Goal: Task Accomplishment & Management: Manage account settings

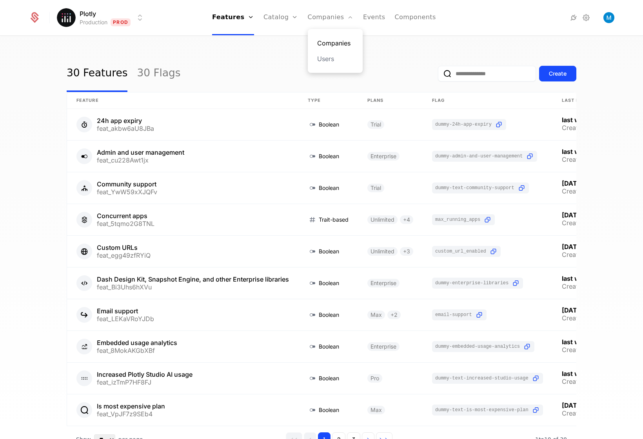
click at [328, 41] on link "Companies" at bounding box center [335, 42] width 36 height 9
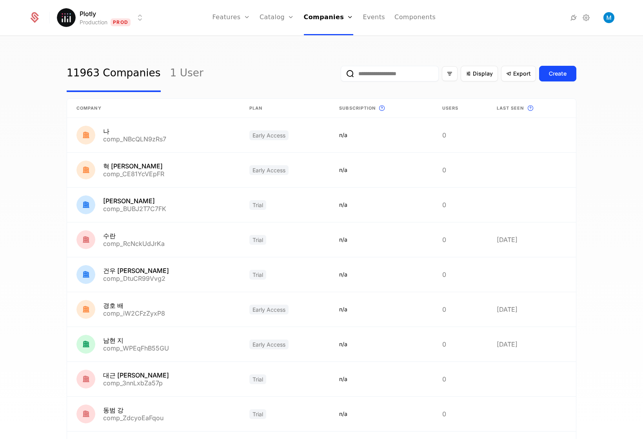
click at [420, 75] on input "email" at bounding box center [389, 74] width 98 height 16
type input "*****"
click at [340, 75] on button "submit" at bounding box center [340, 75] width 0 height 0
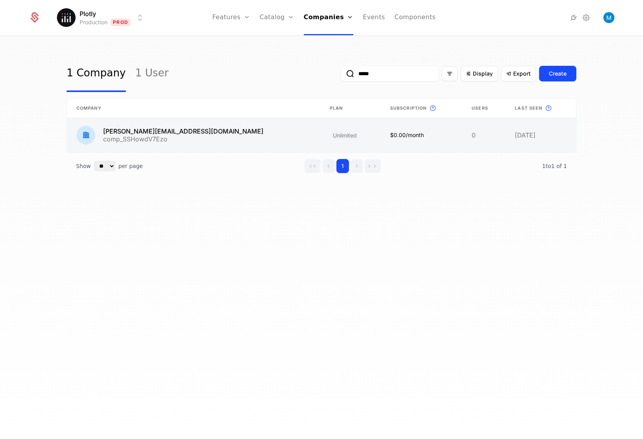
click at [118, 130] on link at bounding box center [193, 135] width 253 height 34
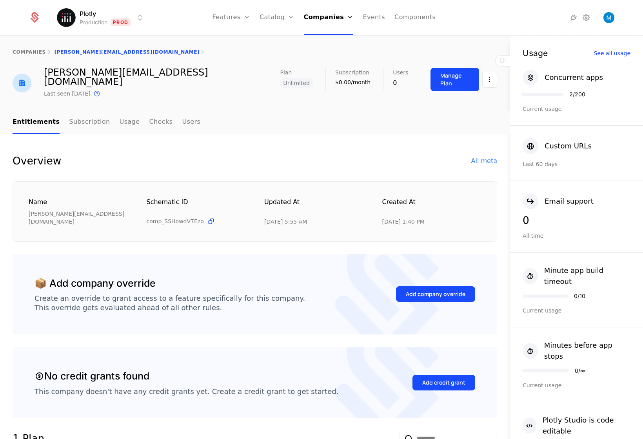
scroll to position [85, 0]
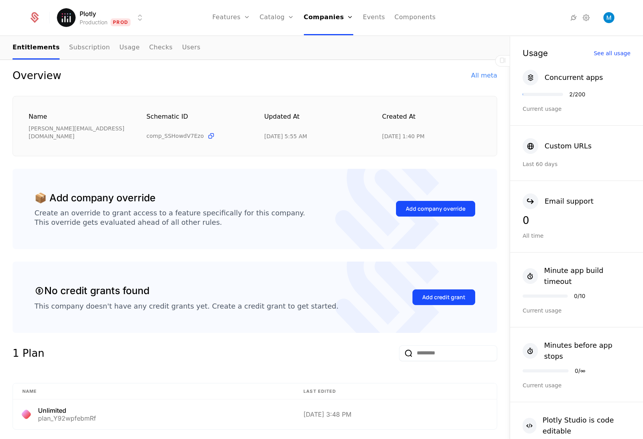
click at [222, 74] on div "Overview All meta Name celia@plot.ly Schematic ID comp_SSHowdV7Ezo Updated at 9…" at bounding box center [255, 112] width 484 height 89
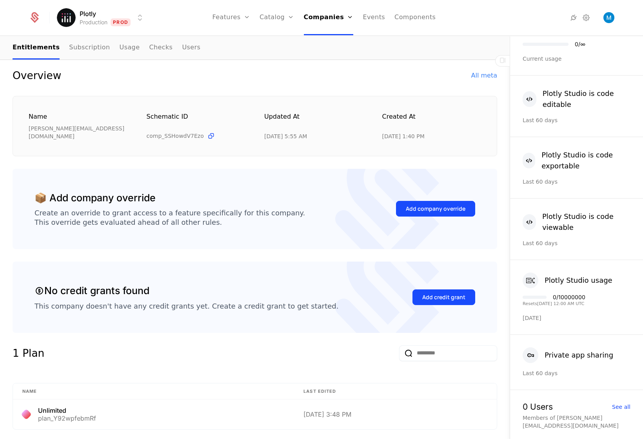
scroll to position [0, 0]
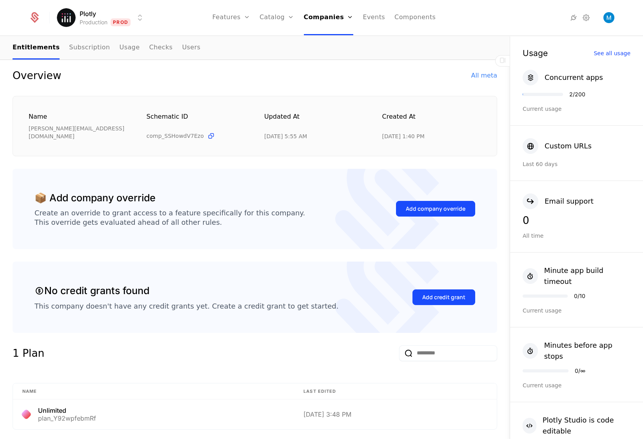
click at [432, 47] on nav "Entitlements Subscription Usage Checks Users" at bounding box center [255, 47] width 484 height 23
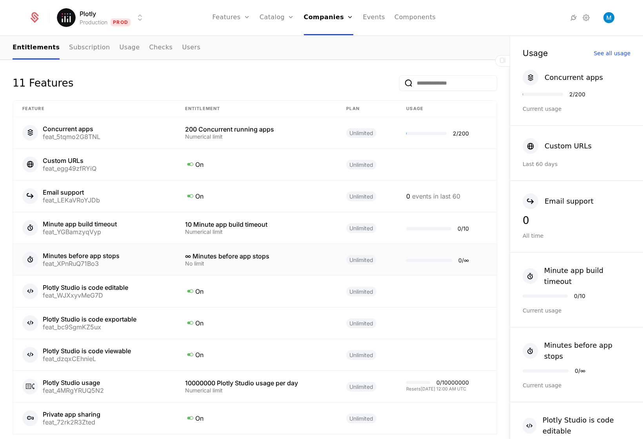
scroll to position [513, 0]
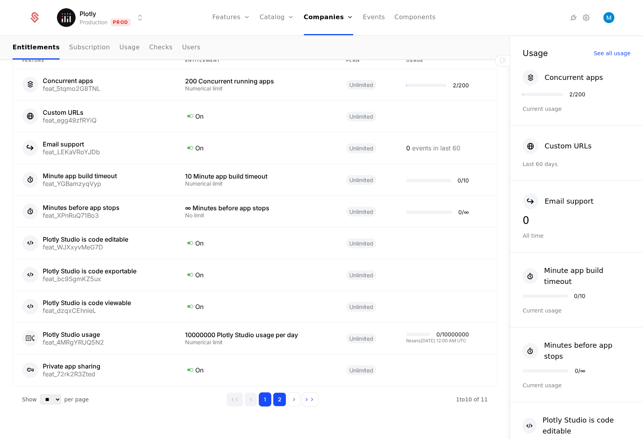
click at [282, 393] on button "2" at bounding box center [279, 400] width 13 height 14
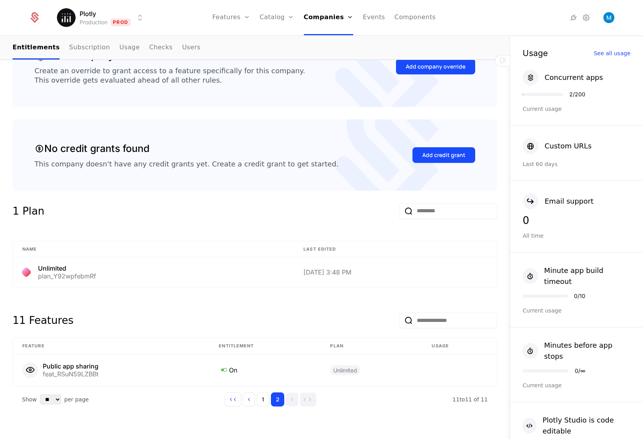
click at [232, 203] on div "1 Plan" at bounding box center [255, 215] width 484 height 25
click at [340, 18] on link "Companies" at bounding box center [329, 17] width 50 height 35
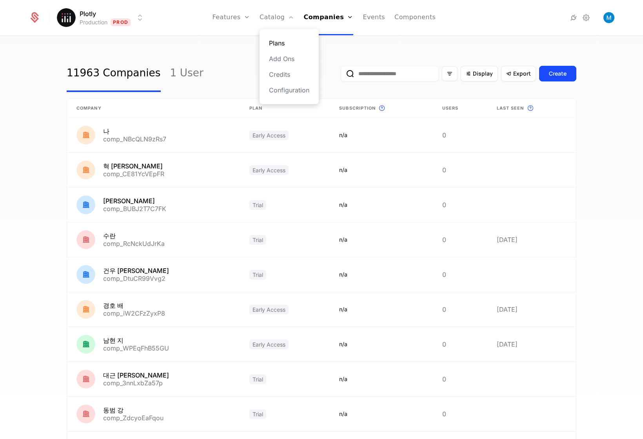
click at [288, 42] on link "Plans" at bounding box center [289, 42] width 40 height 9
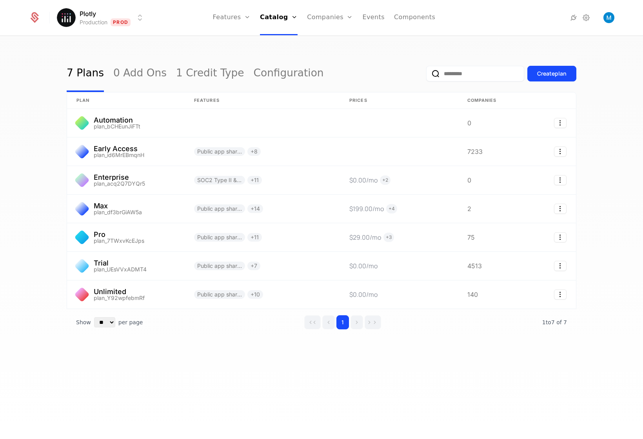
click at [47, 148] on div "7 Plans 0 Add Ons 1 Credit Type Configuration Create plan plan Features Prices …" at bounding box center [321, 239] width 643 height 407
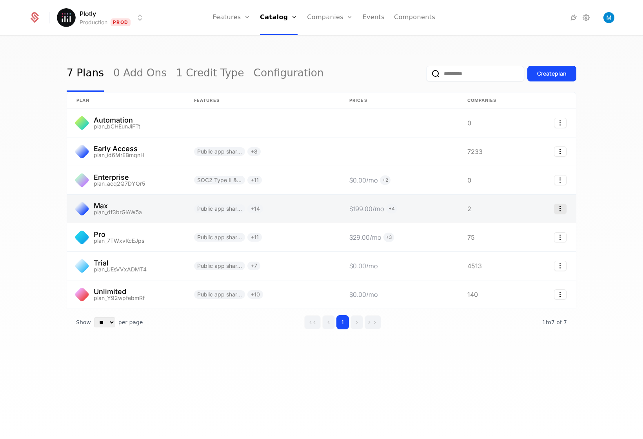
click at [563, 209] on icon "Select action" at bounding box center [560, 209] width 13 height 10
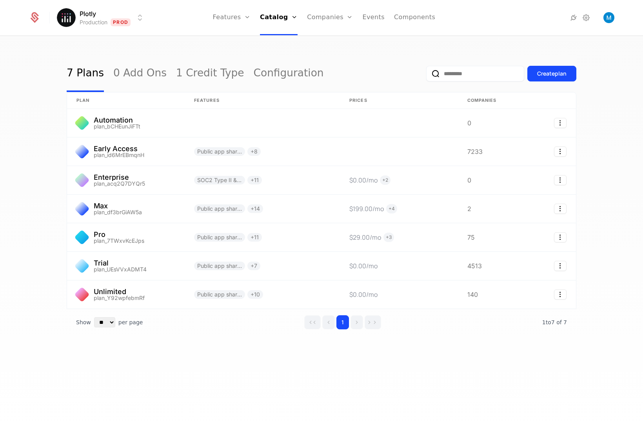
click at [600, 170] on div "7 Plans 0 Add Ons 1 Credit Type Configuration Create plan plan Features Prices …" at bounding box center [321, 239] width 643 height 407
click at [552, 76] on div "Create plan" at bounding box center [551, 74] width 29 height 8
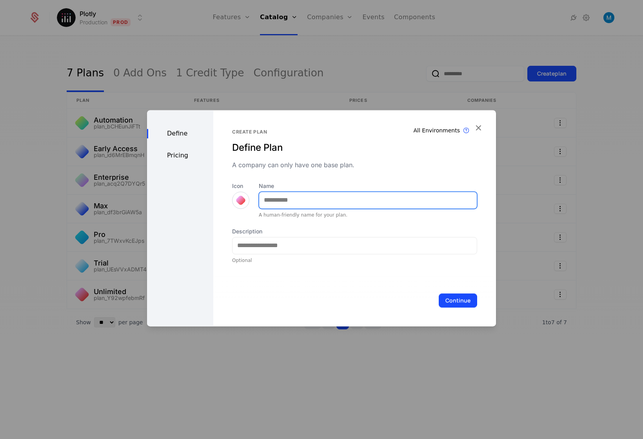
click at [285, 194] on input "Name" at bounding box center [367, 200] width 217 height 16
type input "**********"
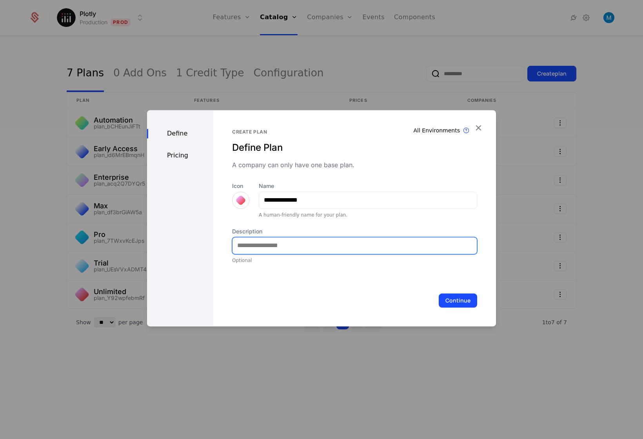
click at [288, 245] on input "Description" at bounding box center [354, 245] width 244 height 16
type input "*"
type input "**********"
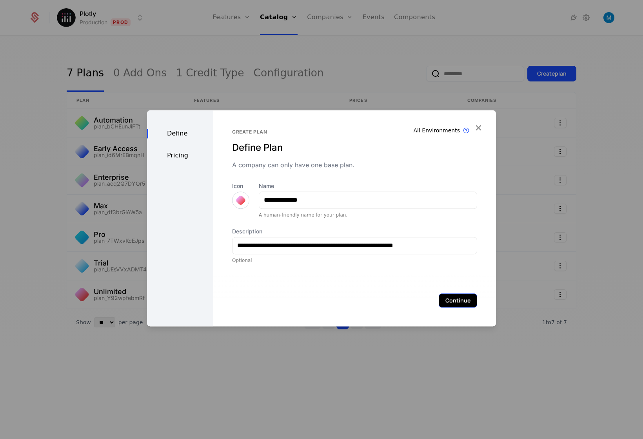
click at [448, 299] on button "Continue" at bounding box center [457, 300] width 38 height 14
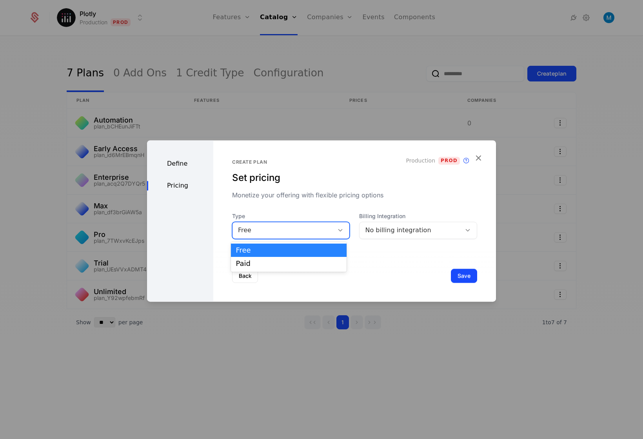
click at [255, 228] on div "Free" at bounding box center [283, 230] width 91 height 9
click at [258, 263] on div "Paid" at bounding box center [288, 263] width 106 height 7
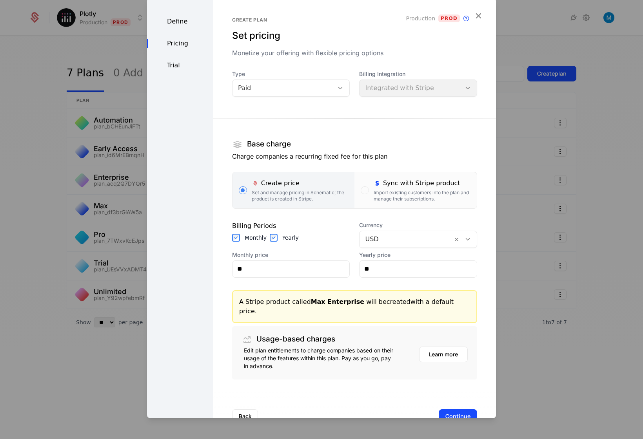
click at [386, 97] on div "Type Paid Billing Integration Integrated with Stripe Base charge Charge compani…" at bounding box center [354, 225] width 245 height 310
click at [378, 90] on div "Billing Integration Integrated with Stripe" at bounding box center [418, 83] width 118 height 27
click at [333, 91] on div at bounding box center [339, 87] width 13 height 9
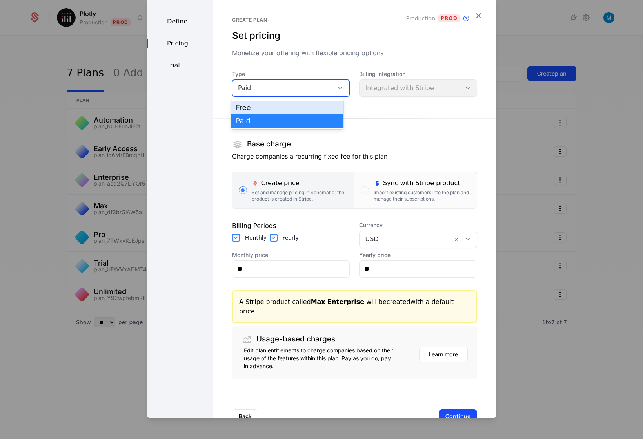
click at [257, 107] on div "Free" at bounding box center [286, 107] width 103 height 7
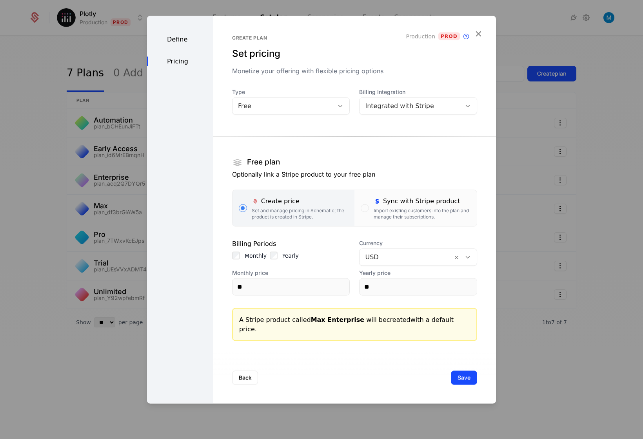
click at [370, 160] on section "Free plan Optionally link a Stripe product to your free plan Create price Set a…" at bounding box center [354, 232] width 245 height 217
click at [414, 108] on div "Integrated with Stripe" at bounding box center [410, 105] width 91 height 9
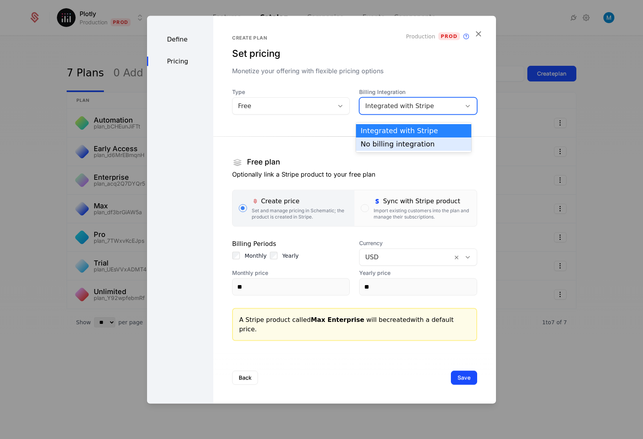
click at [384, 143] on div "No billing integration" at bounding box center [413, 144] width 106 height 7
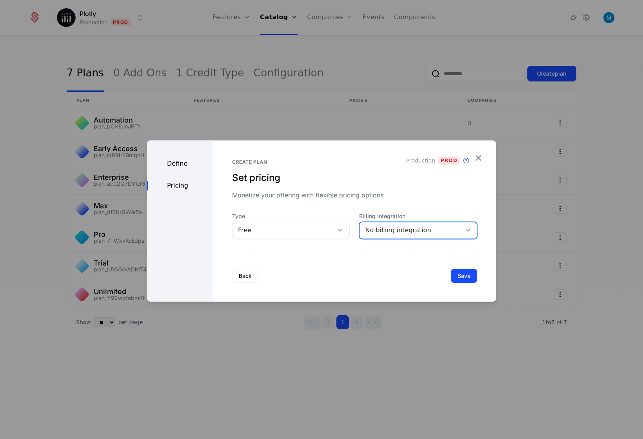
click at [380, 274] on div "Back Save" at bounding box center [354, 276] width 282 height 52
click at [451, 275] on button "Save" at bounding box center [464, 276] width 26 height 14
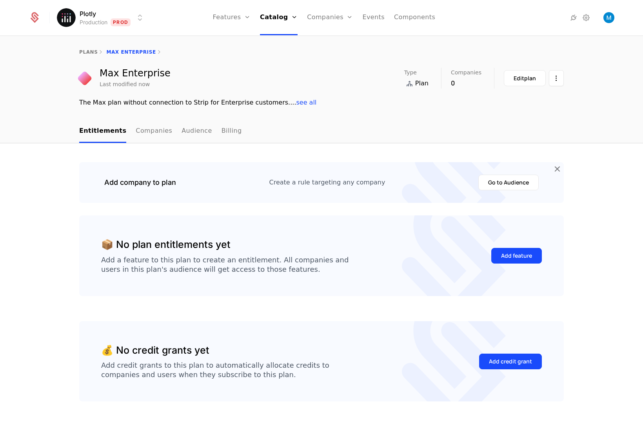
click at [598, 165] on div "Add company to plan Create a rule targeting any company Go to Audience 📦 No pla…" at bounding box center [321, 294] width 643 height 302
click at [530, 80] on div "Edit plan" at bounding box center [524, 78] width 22 height 8
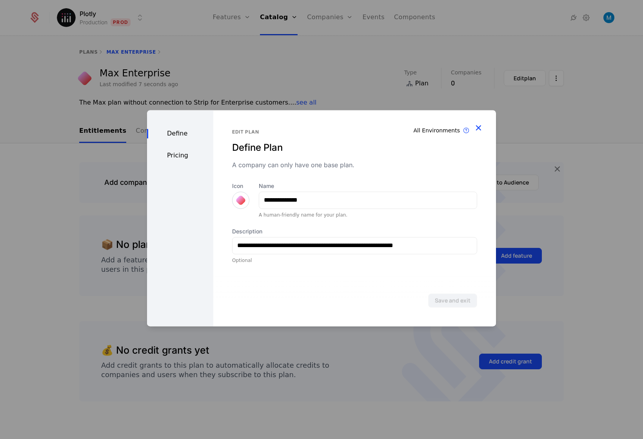
click at [482, 128] on icon "button" at bounding box center [478, 128] width 10 height 10
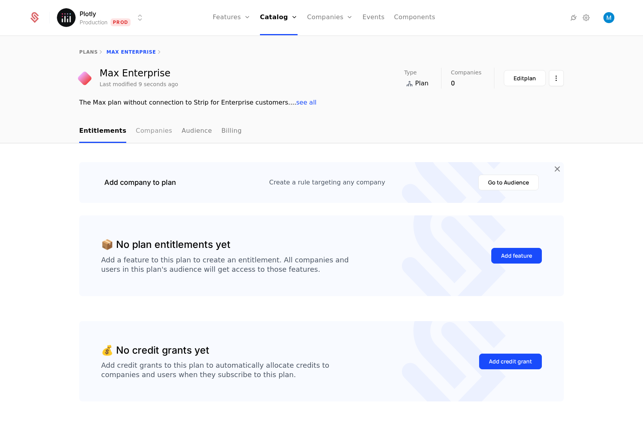
click at [147, 132] on link "Companies" at bounding box center [154, 131] width 36 height 23
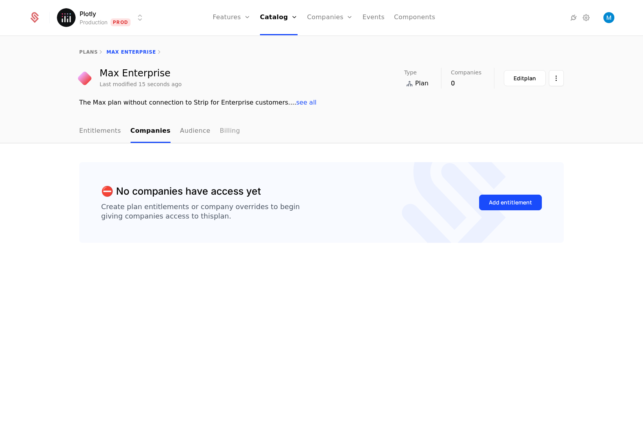
click at [220, 130] on link "Billing" at bounding box center [230, 131] width 20 height 23
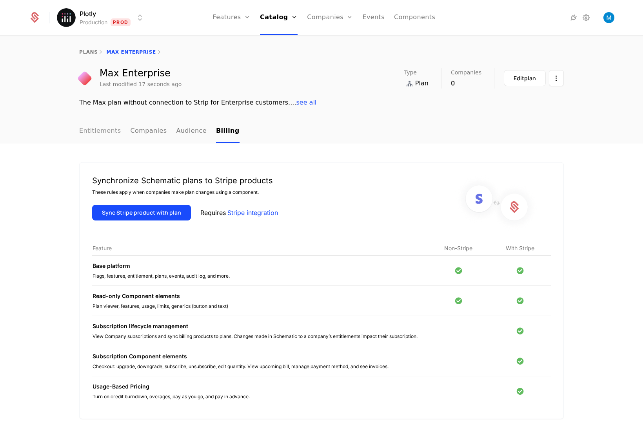
click at [94, 132] on link "Entitlements" at bounding box center [100, 131] width 42 height 23
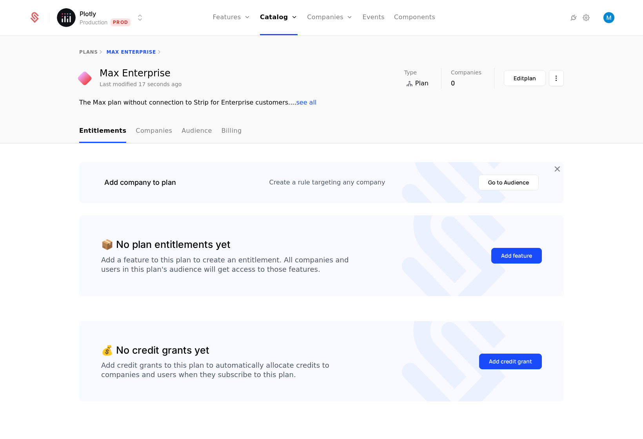
click at [228, 188] on div "Add company to plan Create a rule targeting any company Go to Audience" at bounding box center [321, 183] width 459 height 16
click at [518, 254] on div "Add feature" at bounding box center [516, 256] width 31 height 8
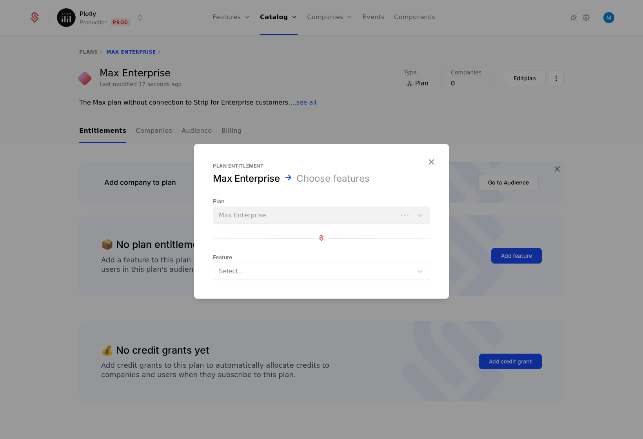
click at [290, 215] on div "Plan Max Enterprise" at bounding box center [321, 210] width 217 height 27
click at [260, 266] on div "Select..." at bounding box center [313, 271] width 200 height 14
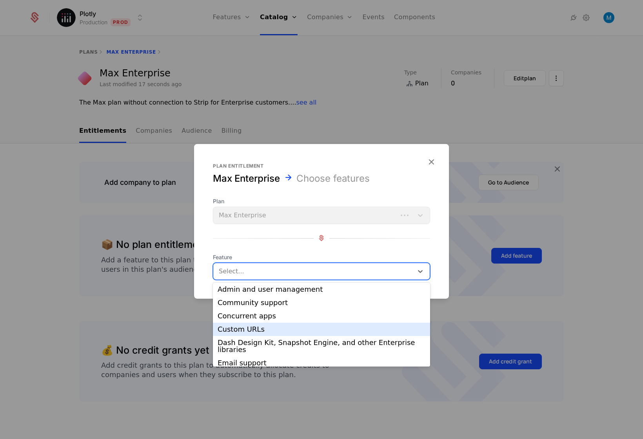
scroll to position [20, 0]
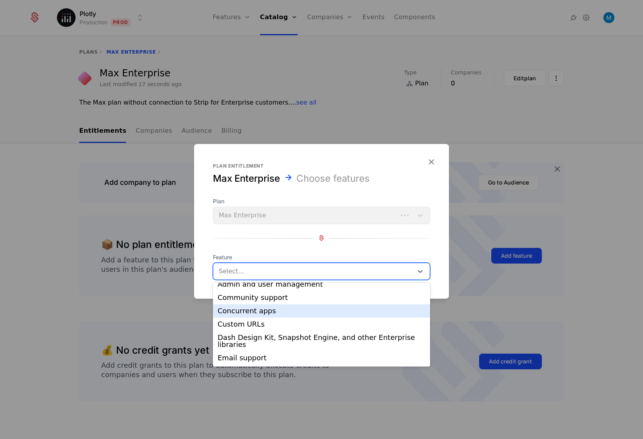
click at [316, 313] on div "Concurrent apps" at bounding box center [321, 311] width 208 height 7
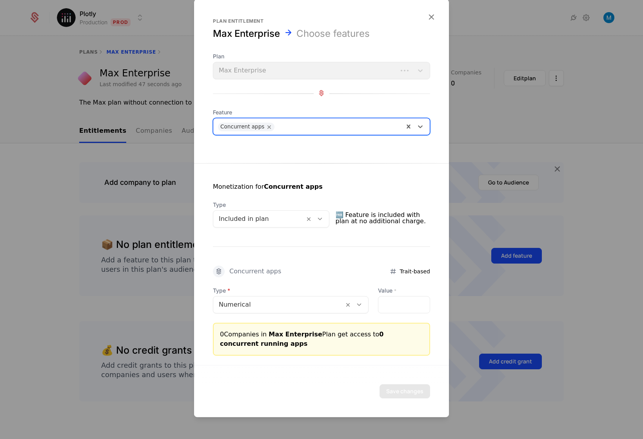
click at [422, 303] on input "*" at bounding box center [403, 305] width 51 height 16
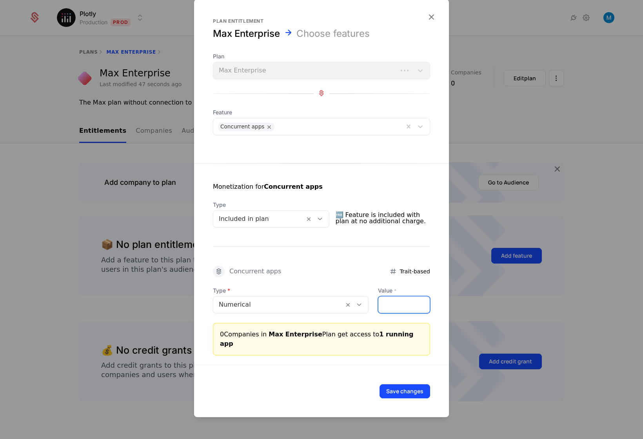
click at [422, 303] on input "*" at bounding box center [403, 305] width 51 height 16
click at [422, 308] on input "*" at bounding box center [403, 305] width 51 height 16
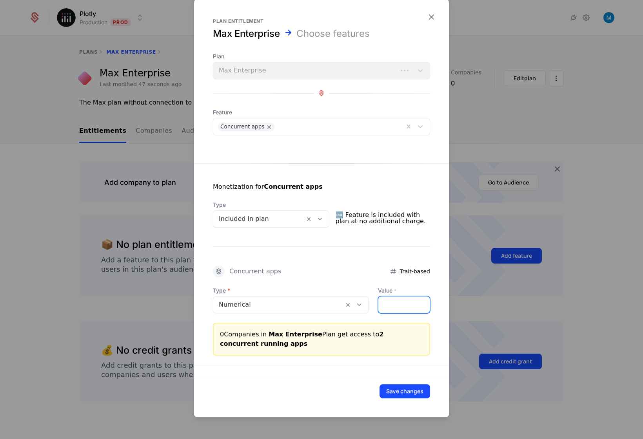
drag, startPoint x: 390, startPoint y: 307, endPoint x: 321, endPoint y: 302, distance: 69.9
click at [378, 302] on input "*" at bounding box center [403, 305] width 51 height 16
type input "*"
click at [391, 345] on div "0 Companies in Max Enterprise Plan get access to 5 concurrent running apps" at bounding box center [321, 339] width 203 height 19
click at [407, 393] on button "Save changes" at bounding box center [404, 391] width 51 height 14
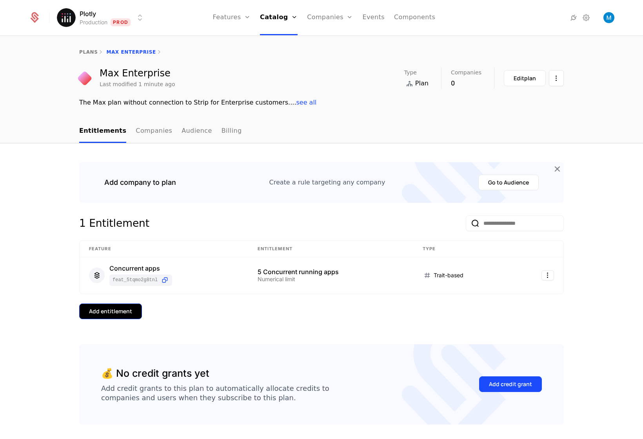
click at [116, 312] on div "Add entitlement" at bounding box center [110, 312] width 43 height 8
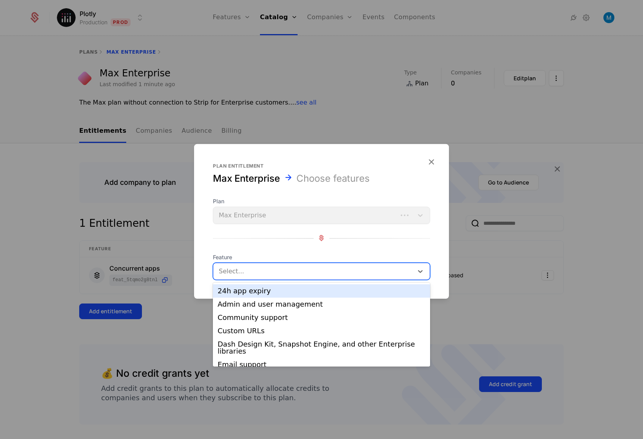
click at [338, 272] on div at bounding box center [313, 271] width 189 height 11
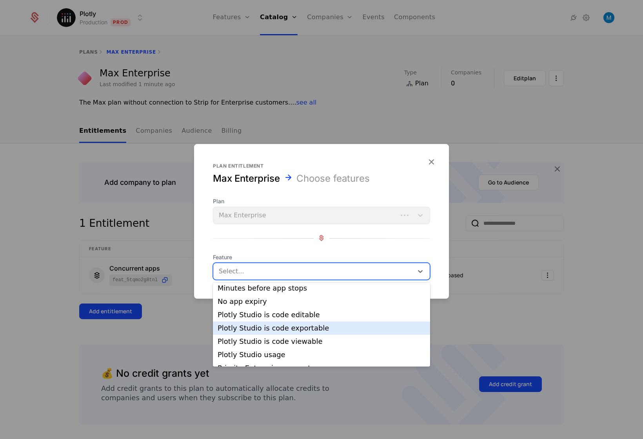
scroll to position [175, 0]
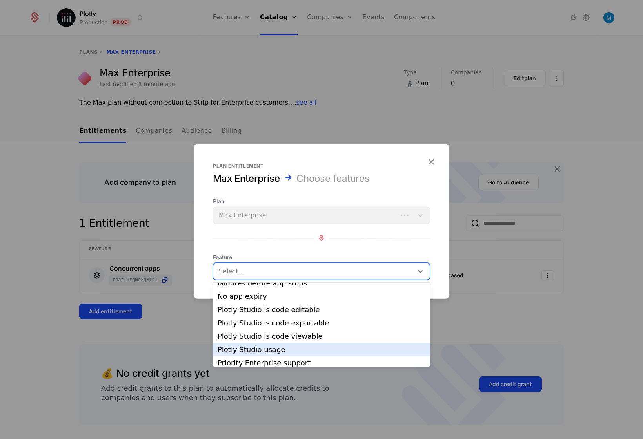
click at [340, 347] on div "Plotly Studio usage" at bounding box center [321, 349] width 208 height 7
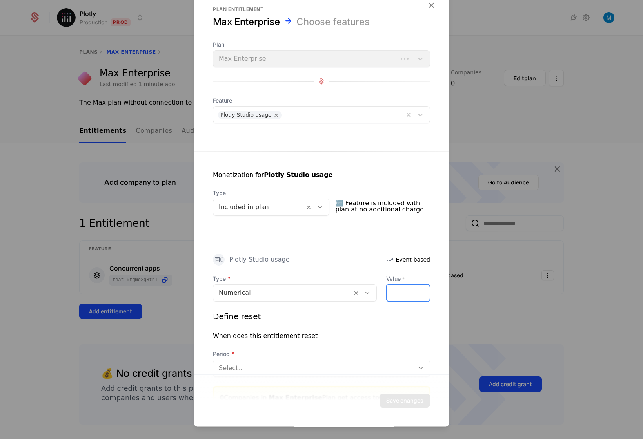
drag, startPoint x: 394, startPoint y: 293, endPoint x: 322, endPoint y: 290, distance: 71.8
click at [386, 290] on input "*" at bounding box center [407, 293] width 43 height 16
paste input "******"
type input "*******"
click at [412, 331] on div "Define reset When does this entitlement reset Period Select..." at bounding box center [321, 344] width 217 height 66
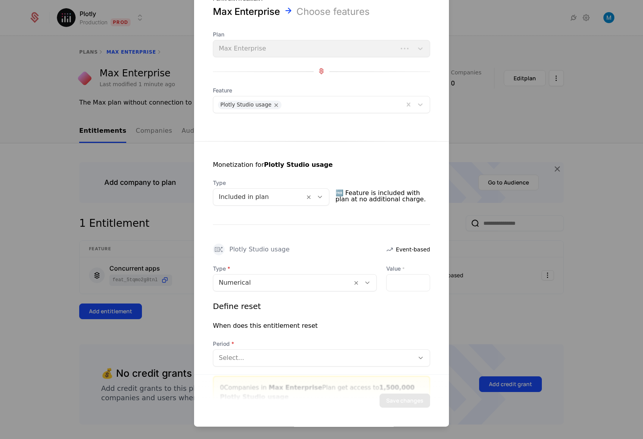
scroll to position [54, 0]
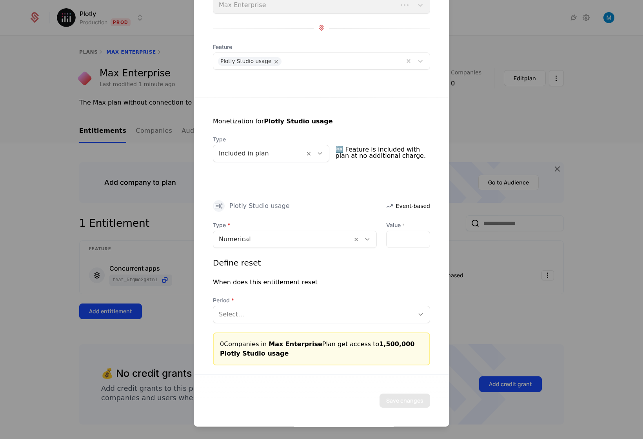
click at [271, 311] on div at bounding box center [314, 314] width 190 height 11
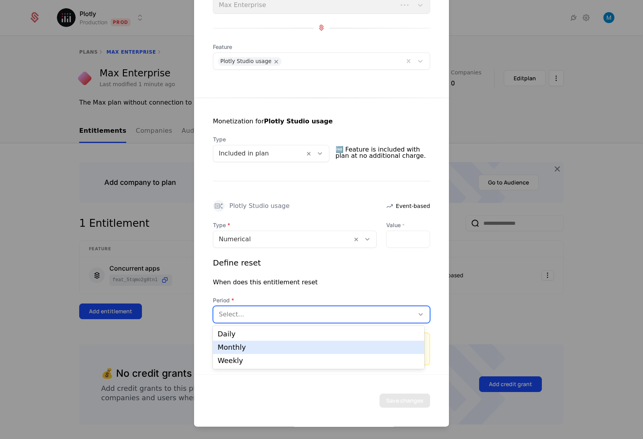
drag, startPoint x: 262, startPoint y: 346, endPoint x: 270, endPoint y: 347, distance: 8.2
click at [262, 346] on div "Monthly" at bounding box center [318, 347] width 202 height 7
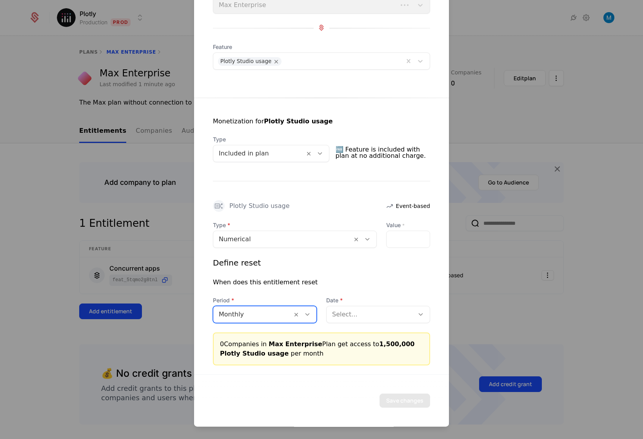
click at [363, 314] on div at bounding box center [370, 314] width 76 height 11
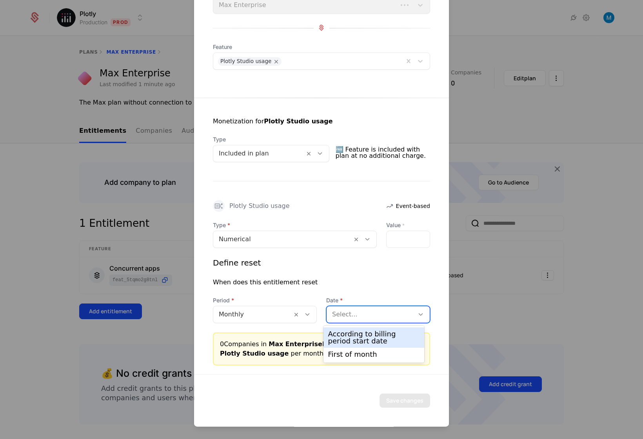
click at [361, 337] on div "According to billing period start date" at bounding box center [374, 338] width 92 height 14
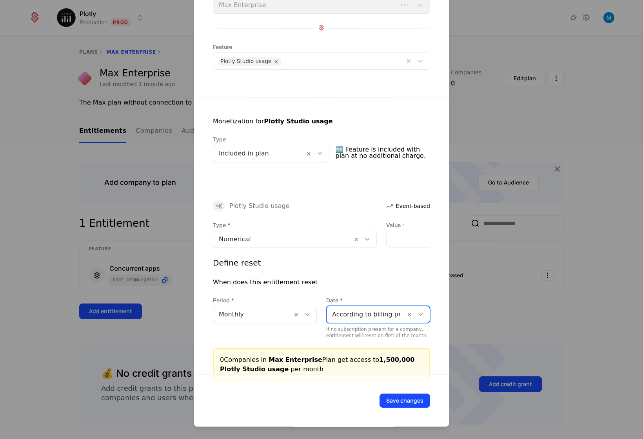
scroll to position [69, 0]
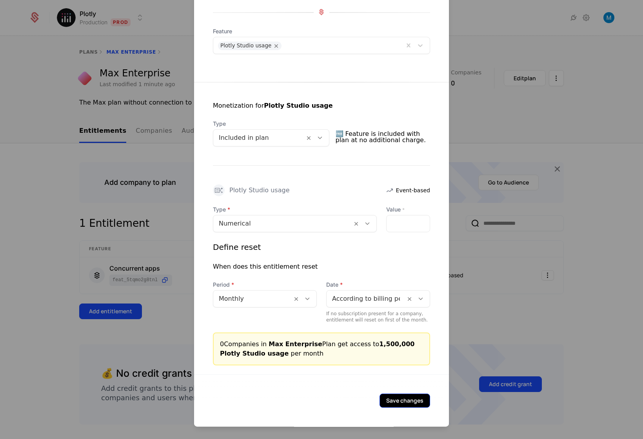
click at [402, 399] on button "Save changes" at bounding box center [404, 401] width 51 height 14
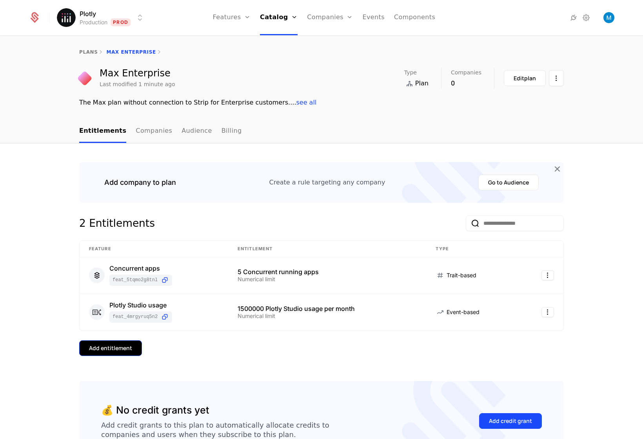
click at [101, 346] on div "Add entitlement" at bounding box center [110, 348] width 43 height 8
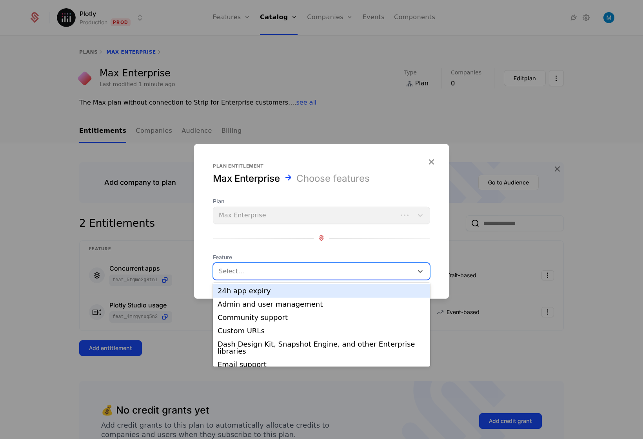
click at [262, 272] on div at bounding box center [313, 271] width 189 height 11
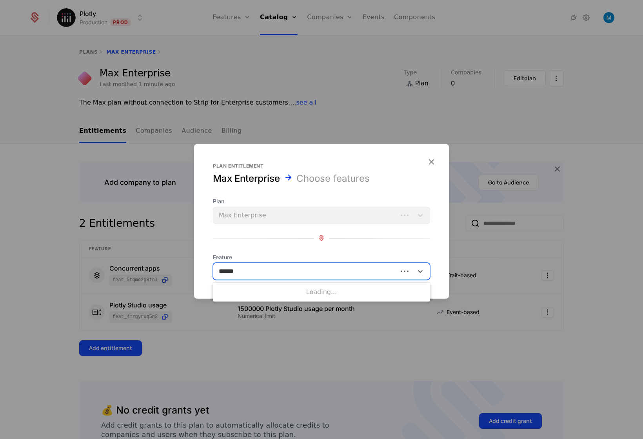
type input "*******"
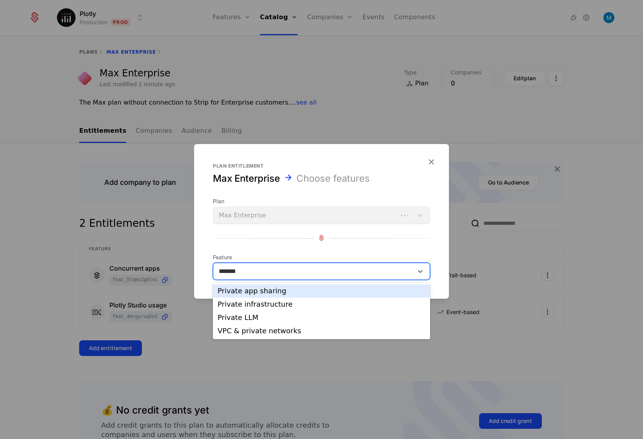
click at [265, 290] on div "Private app sharing" at bounding box center [321, 291] width 208 height 7
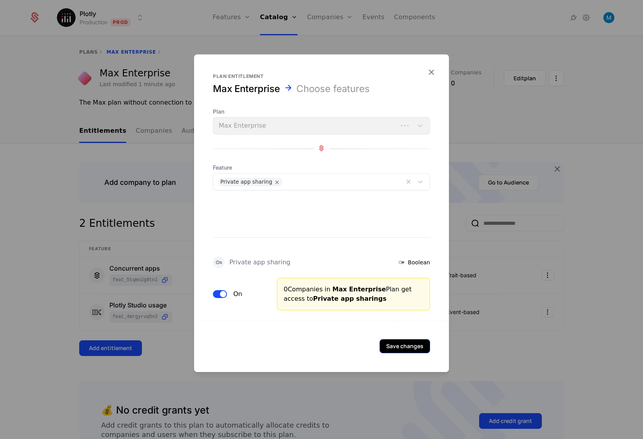
click at [412, 346] on button "Save changes" at bounding box center [404, 346] width 51 height 14
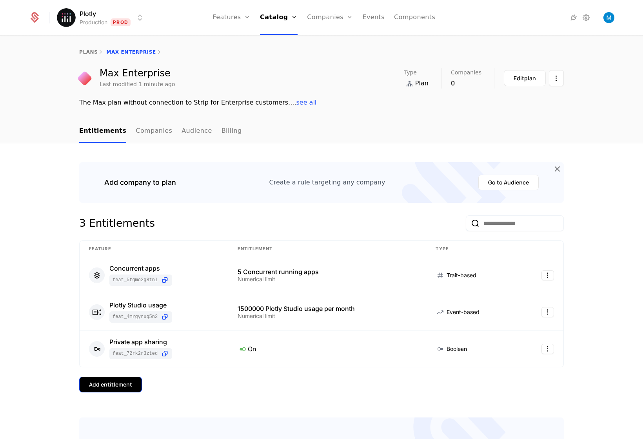
click at [132, 380] on button "Add entitlement" at bounding box center [110, 385] width 63 height 16
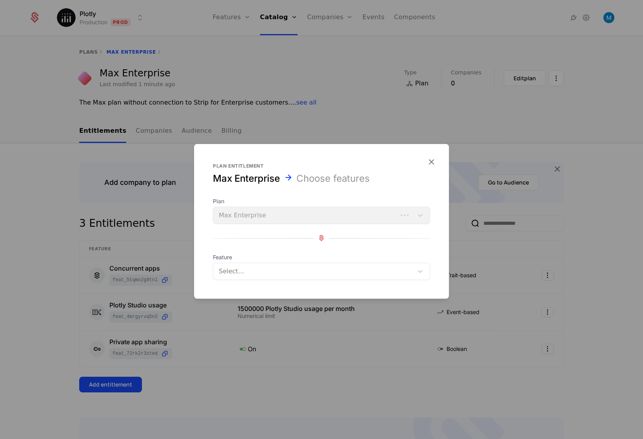
click at [312, 271] on div at bounding box center [313, 271] width 189 height 11
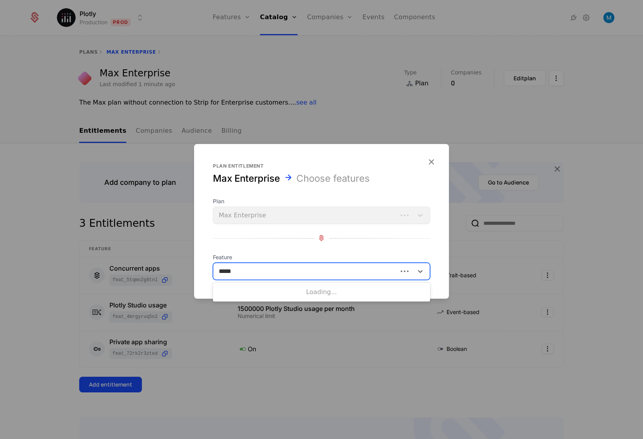
type input "******"
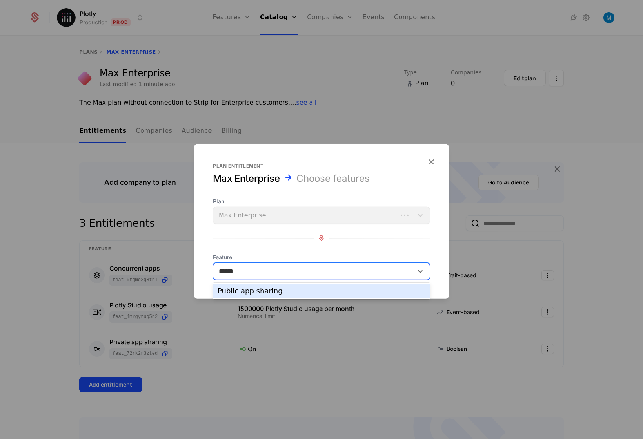
click at [261, 291] on div "Public app sharing" at bounding box center [321, 291] width 208 height 7
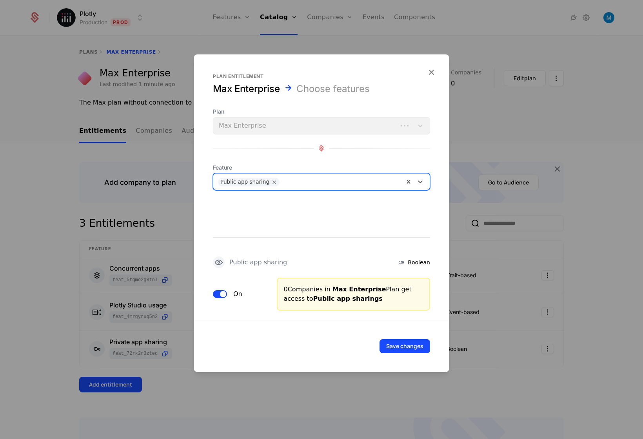
click at [420, 347] on button "Save changes" at bounding box center [404, 346] width 51 height 14
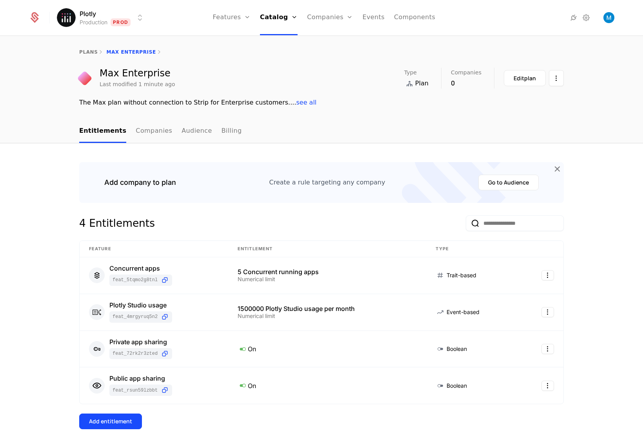
scroll to position [139, 0]
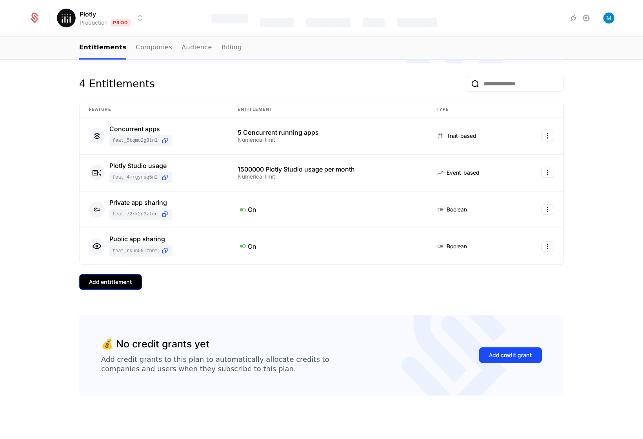
click at [105, 285] on div "Add entitlement" at bounding box center [110, 282] width 43 height 8
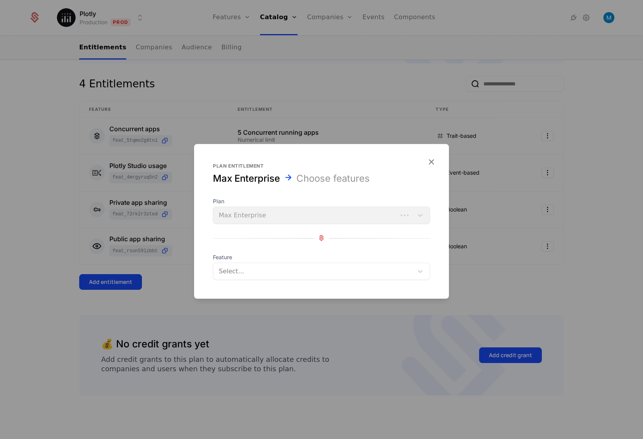
click at [341, 281] on form "Plan entitlement Max Enterprise Choose features Plan Max Enterprise Feature Sel…" at bounding box center [321, 221] width 255 height 155
click at [344, 272] on div at bounding box center [313, 271] width 189 height 11
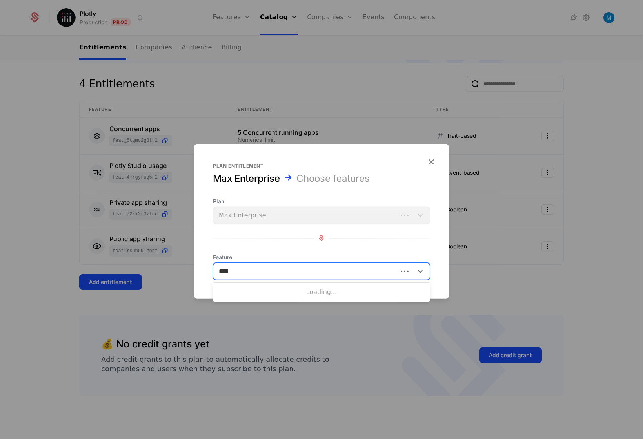
type input "*****"
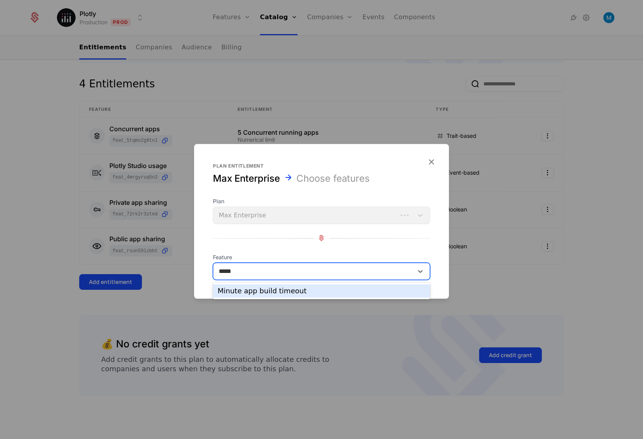
click at [340, 294] on div "Minute app build timeout" at bounding box center [321, 291] width 208 height 7
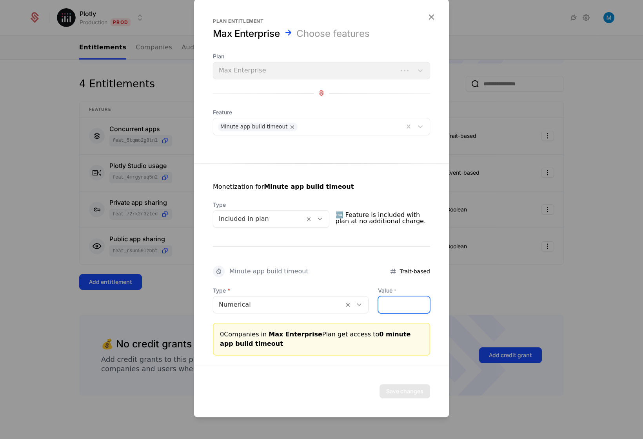
drag, startPoint x: 387, startPoint y: 302, endPoint x: 359, endPoint y: 299, distance: 28.8
click at [378, 299] on input "*" at bounding box center [403, 305] width 51 height 16
type input "**"
click at [340, 342] on div "0 Companies in Max Enterprise Plan get access to 10 minute app build timeout" at bounding box center [321, 339] width 203 height 19
click at [396, 389] on button "Save changes" at bounding box center [404, 391] width 51 height 14
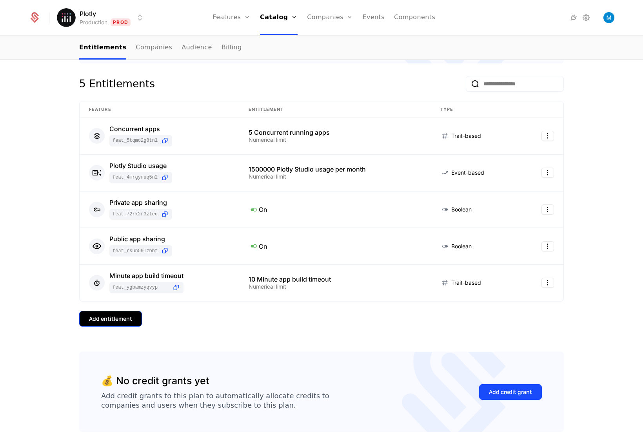
click at [96, 321] on div "Add entitlement" at bounding box center [110, 319] width 43 height 8
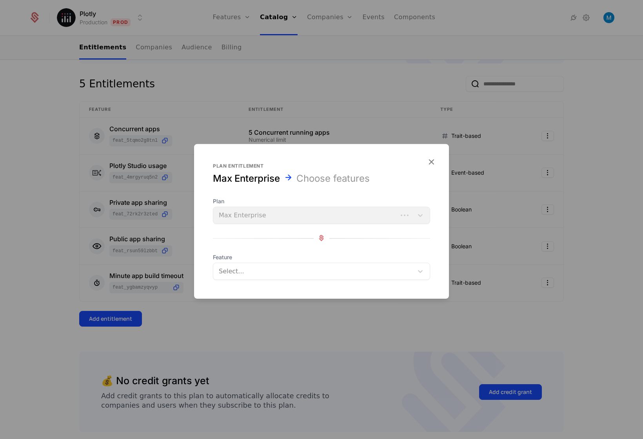
click at [295, 272] on div at bounding box center [313, 271] width 189 height 11
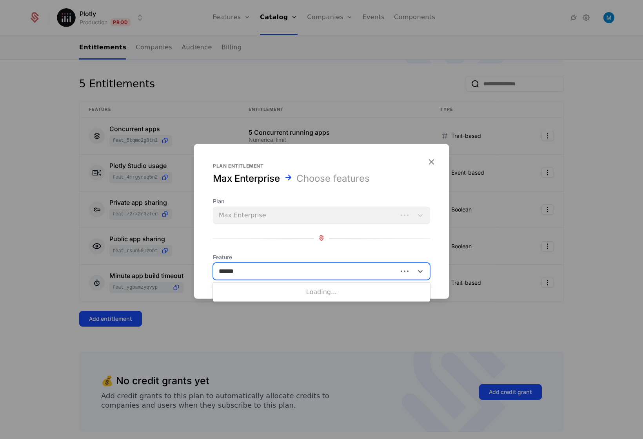
type input "*******"
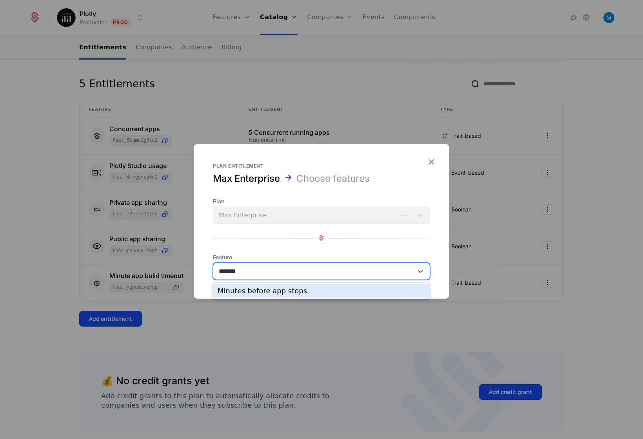
click at [290, 290] on div "Minutes before app stops" at bounding box center [321, 291] width 208 height 7
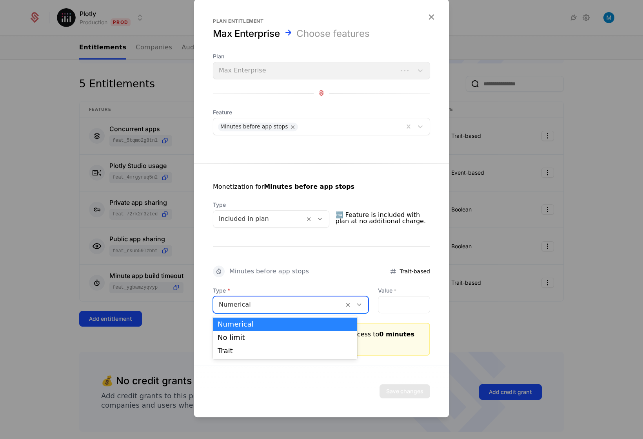
click at [252, 308] on div at bounding box center [279, 304] width 120 height 11
click at [241, 337] on div "No limit" at bounding box center [284, 337] width 135 height 7
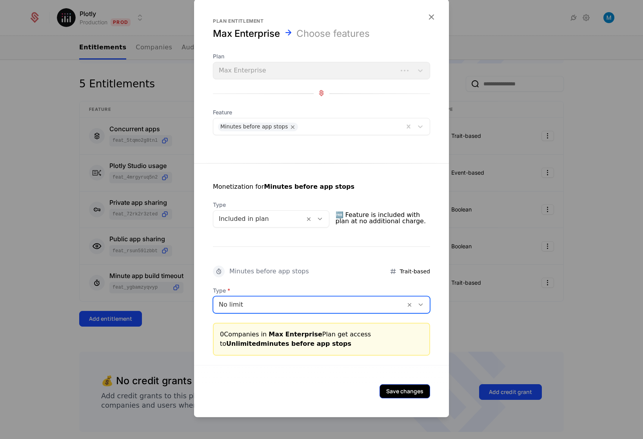
click at [391, 390] on button "Save changes" at bounding box center [404, 391] width 51 height 14
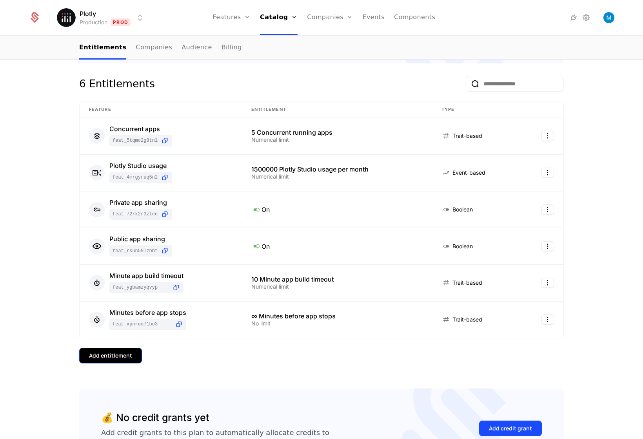
click at [92, 356] on div "Add entitlement" at bounding box center [110, 356] width 43 height 8
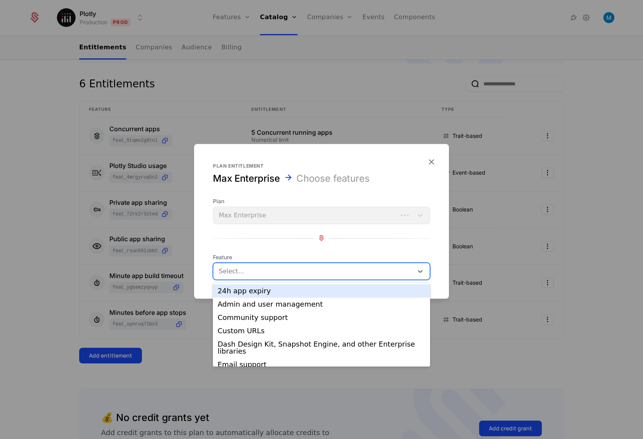
click at [253, 263] on div "Select..." at bounding box center [321, 271] width 217 height 17
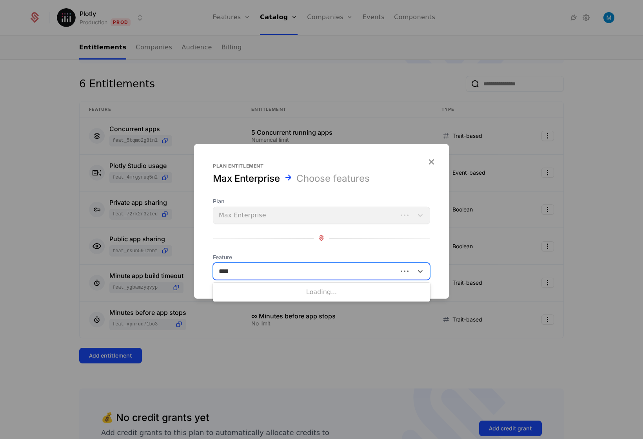
type input "******"
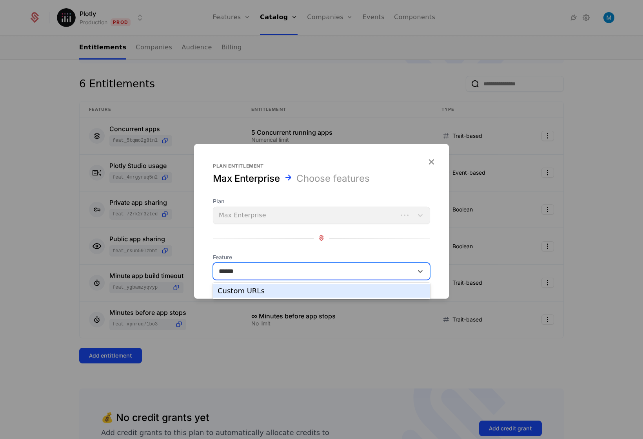
click at [262, 293] on div "Custom URLs" at bounding box center [321, 291] width 208 height 7
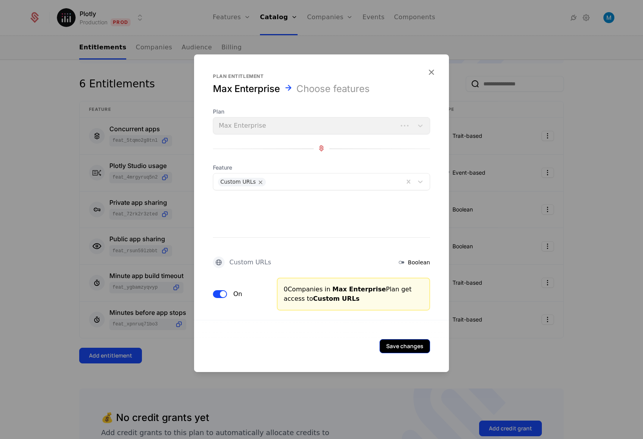
click at [415, 346] on button "Save changes" at bounding box center [404, 346] width 51 height 14
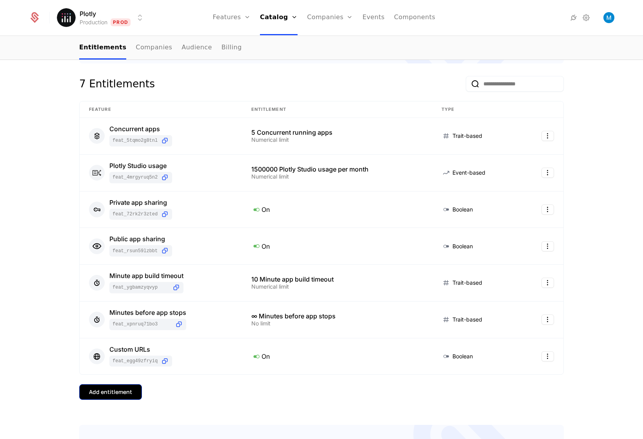
click at [101, 394] on div "Add entitlement" at bounding box center [110, 392] width 43 height 8
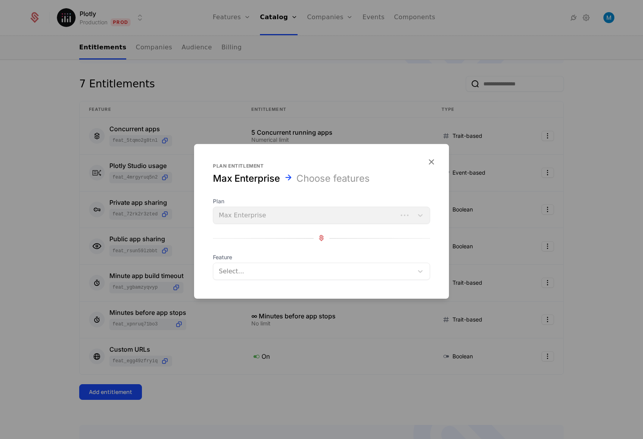
click at [244, 268] on div at bounding box center [313, 271] width 189 height 11
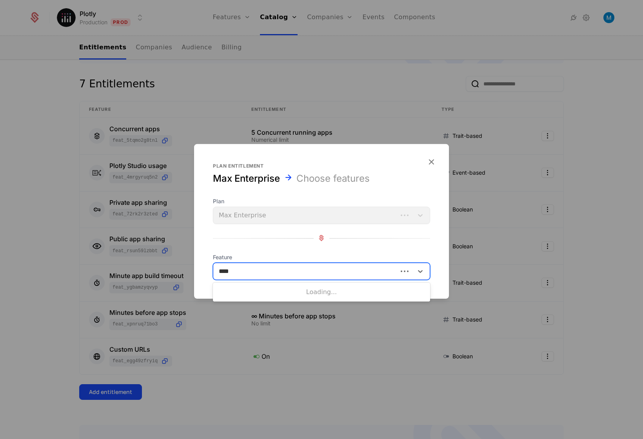
type input "*****"
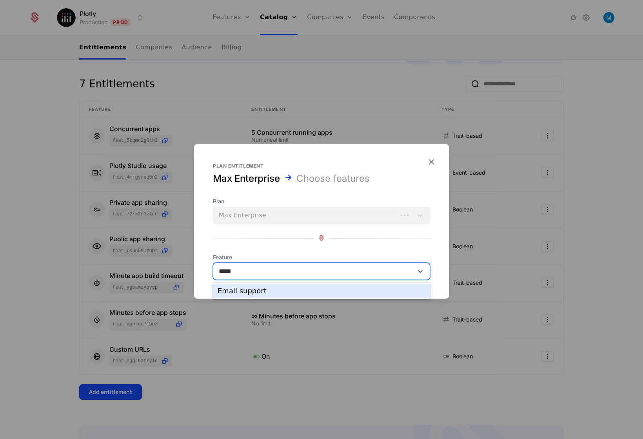
click at [252, 292] on div "Email support" at bounding box center [321, 291] width 208 height 7
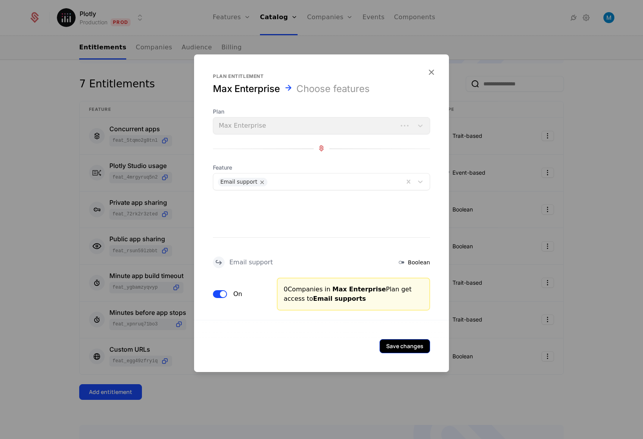
click at [395, 347] on button "Save changes" at bounding box center [404, 346] width 51 height 14
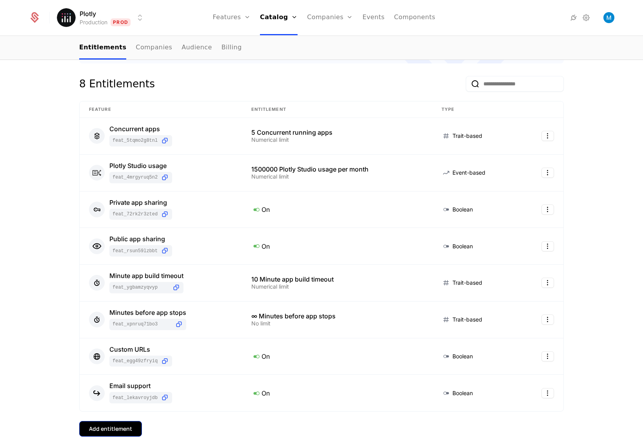
click at [112, 426] on div "Add entitlement" at bounding box center [110, 429] width 43 height 8
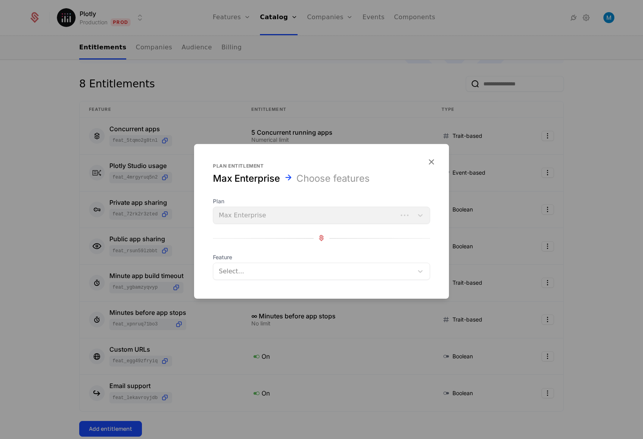
click at [276, 265] on div "Select..." at bounding box center [313, 271] width 200 height 14
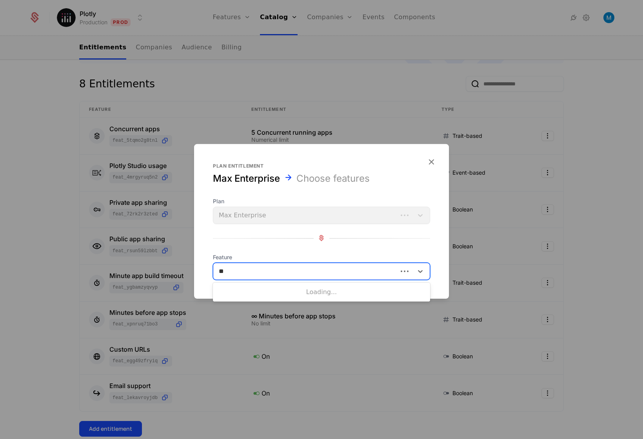
type input "***"
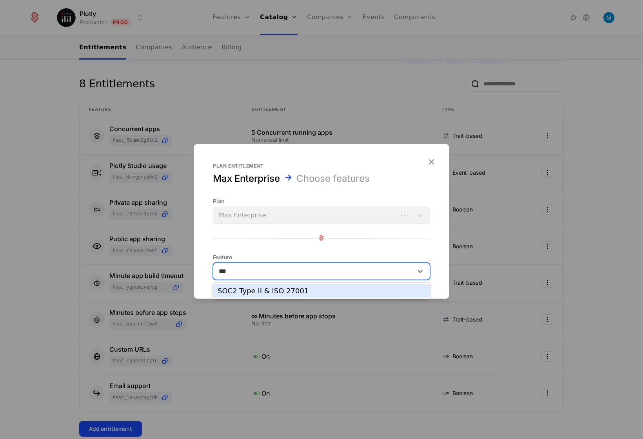
click at [257, 295] on div "SOC2 Type II & ISO 27001" at bounding box center [321, 291] width 208 height 7
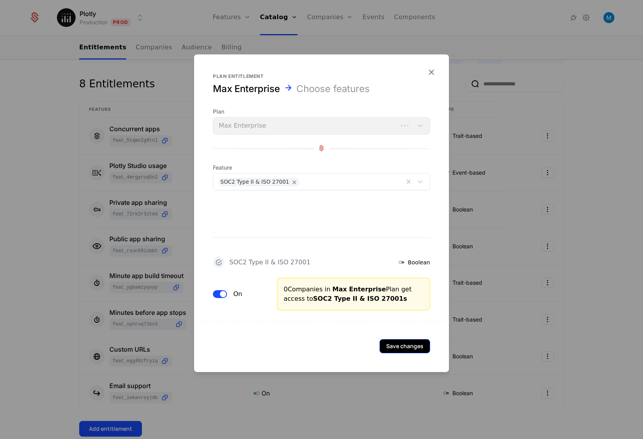
click at [401, 343] on button "Save changes" at bounding box center [404, 346] width 51 height 14
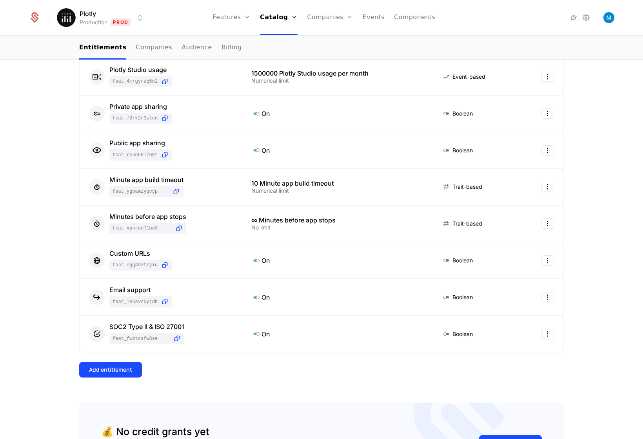
scroll to position [323, 0]
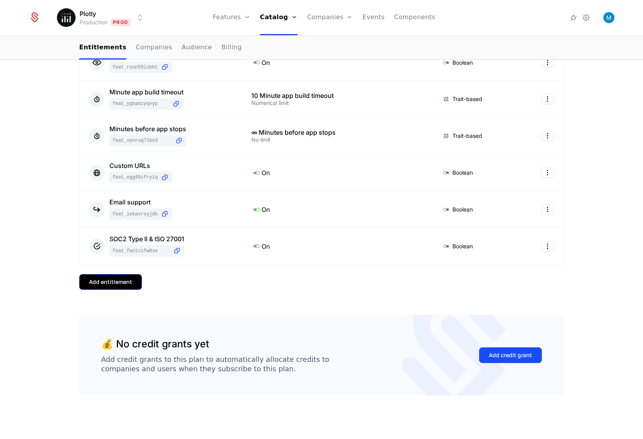
click at [94, 288] on button "Add entitlement" at bounding box center [110, 282] width 63 height 16
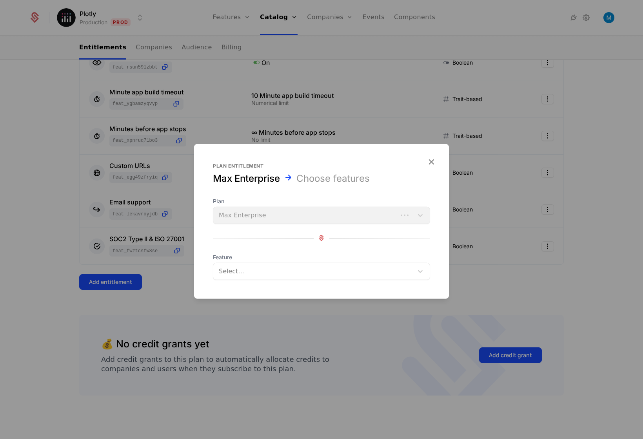
click at [374, 261] on div "Feature Select..." at bounding box center [321, 266] width 217 height 27
click at [377, 269] on div at bounding box center [313, 271] width 189 height 11
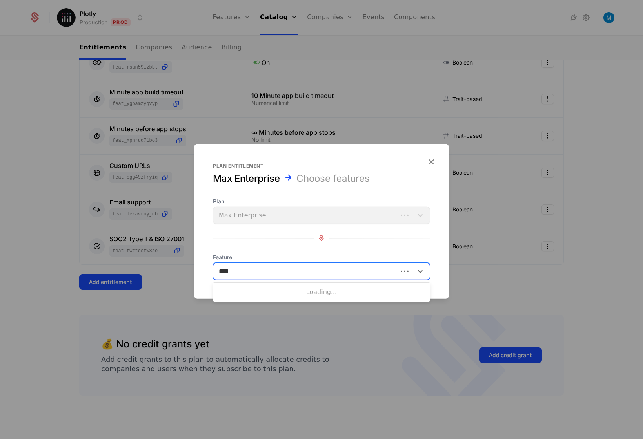
type input "*****"
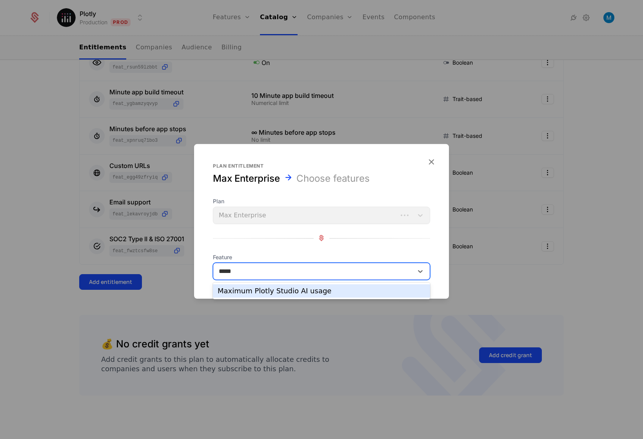
click at [358, 290] on div "Maximum Plotly Studio AI usage" at bounding box center [321, 291] width 208 height 7
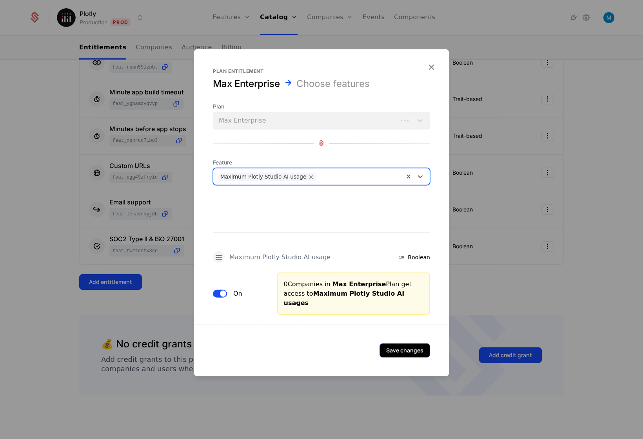
click at [413, 348] on button "Save changes" at bounding box center [404, 350] width 51 height 14
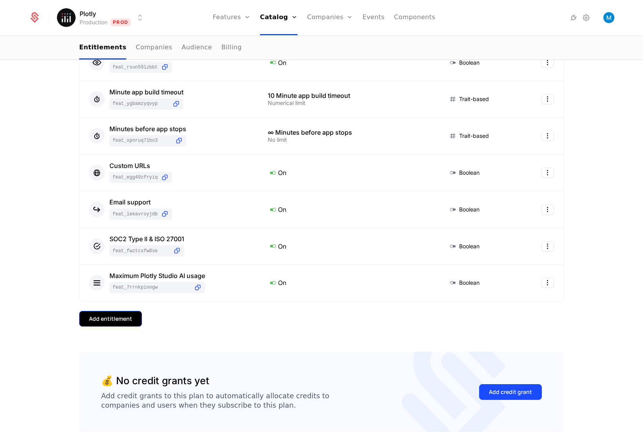
click at [106, 316] on div "Add entitlement" at bounding box center [110, 319] width 43 height 8
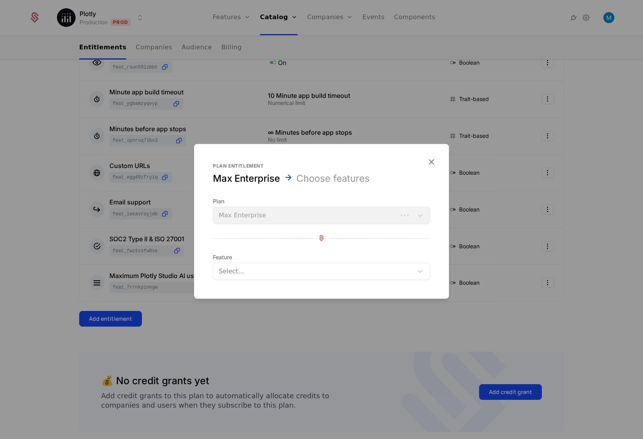
click at [310, 267] on div at bounding box center [313, 271] width 189 height 11
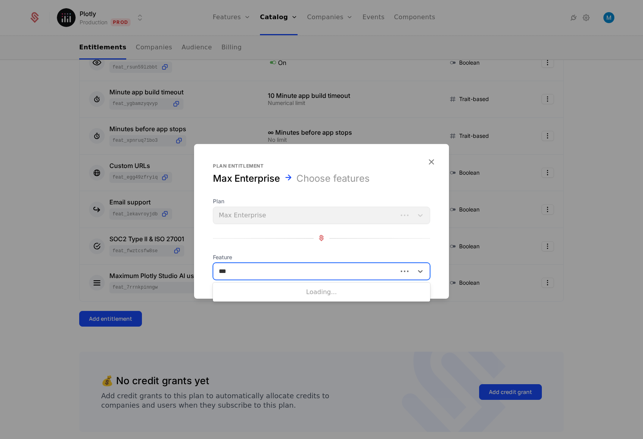
type input "****"
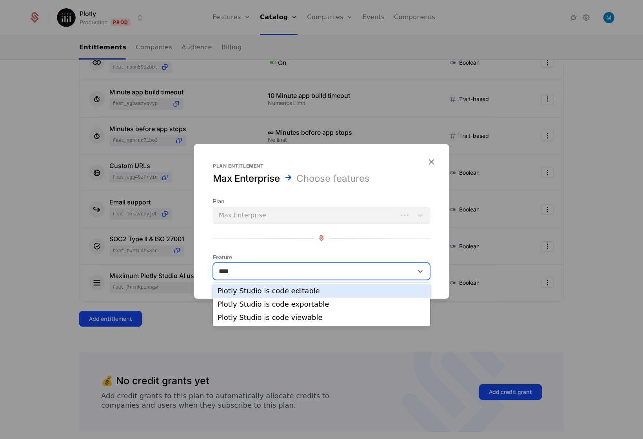
click at [309, 293] on div "Plotly Studio is code editable" at bounding box center [321, 291] width 208 height 7
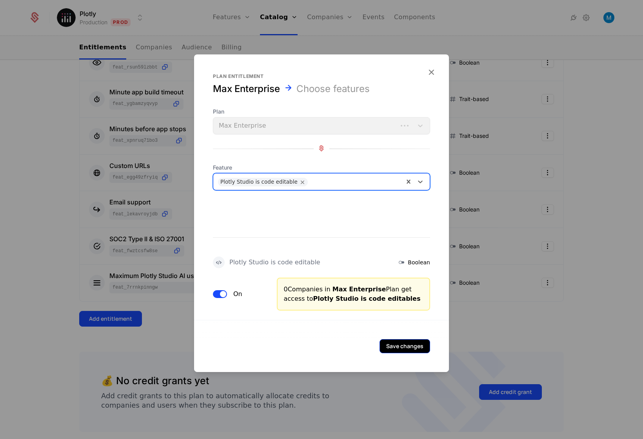
click at [408, 346] on button "Save changes" at bounding box center [404, 346] width 51 height 14
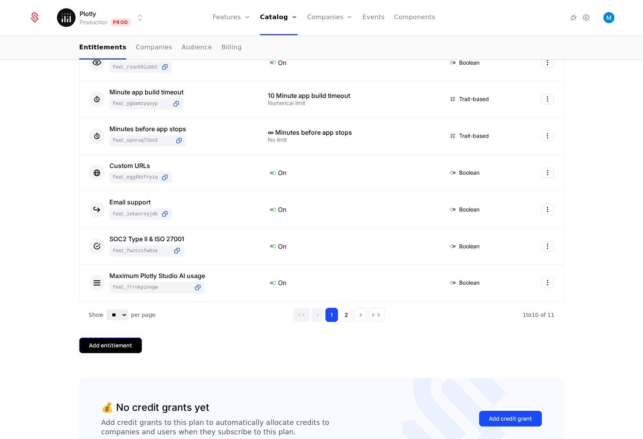
click at [105, 347] on div "Add entitlement" at bounding box center [110, 346] width 43 height 8
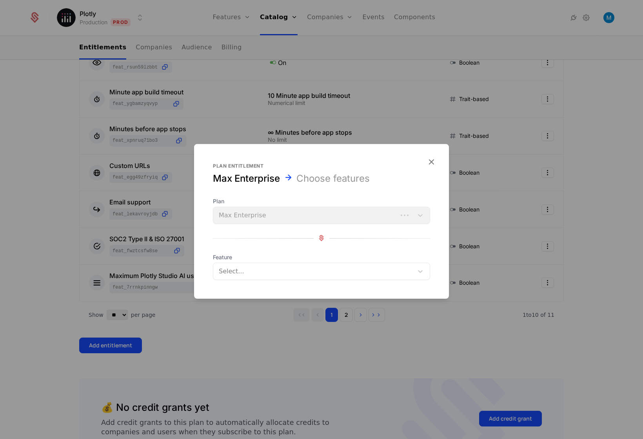
click at [309, 270] on div at bounding box center [313, 271] width 189 height 11
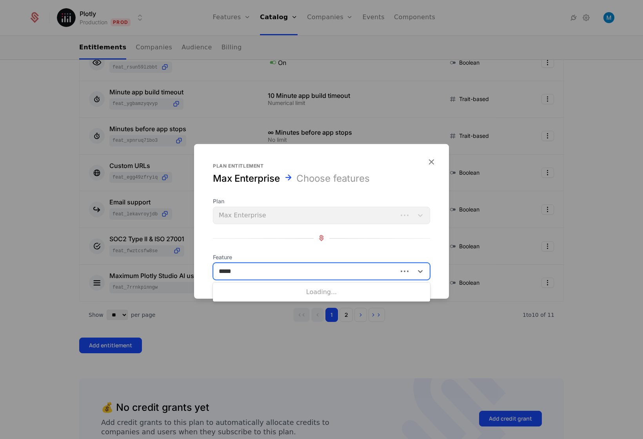
type input "******"
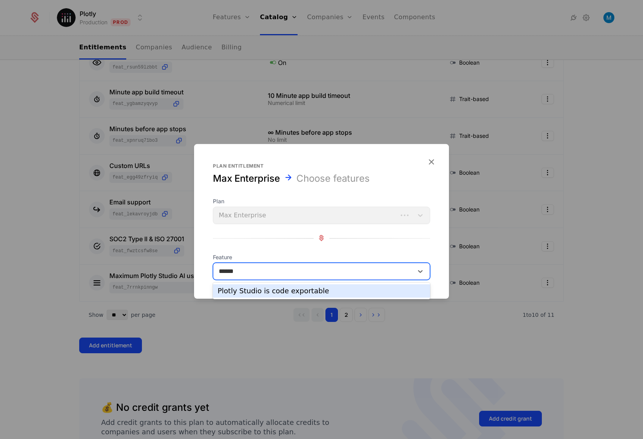
click at [355, 292] on div "Plotly Studio is code exportable" at bounding box center [321, 291] width 208 height 7
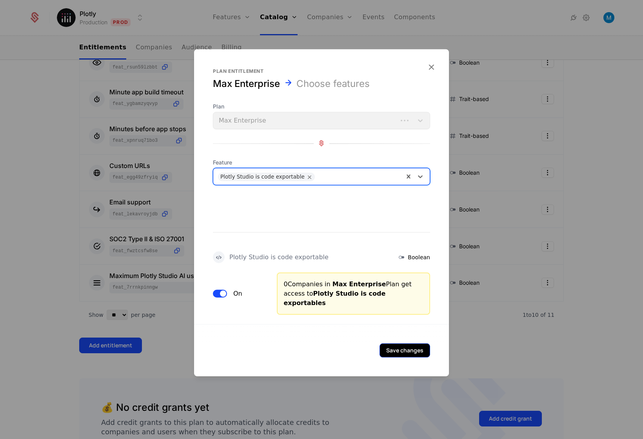
click at [399, 345] on button "Save changes" at bounding box center [404, 350] width 51 height 14
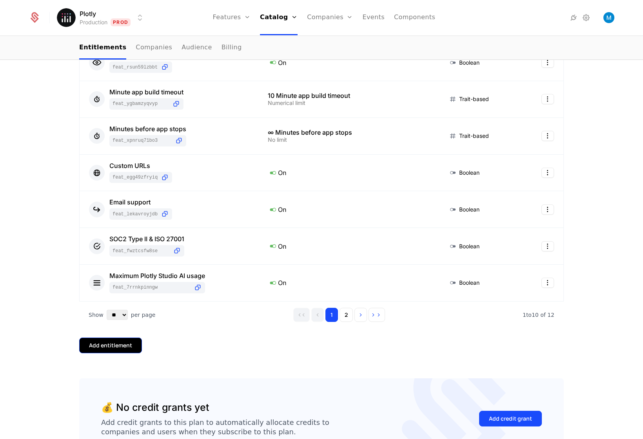
click at [123, 349] on button "Add entitlement" at bounding box center [110, 346] width 63 height 16
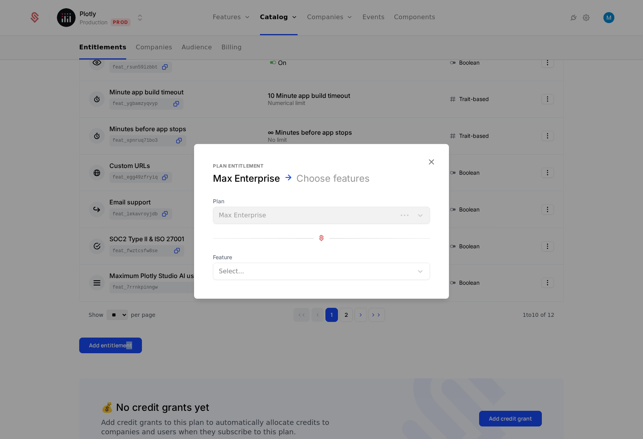
click at [252, 266] on div "Select..." at bounding box center [313, 271] width 200 height 14
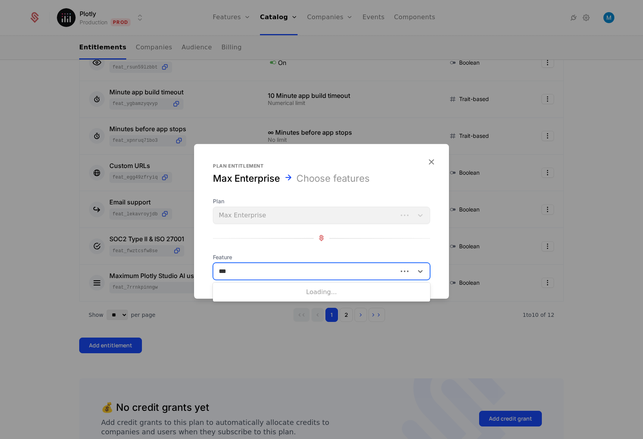
type input "****"
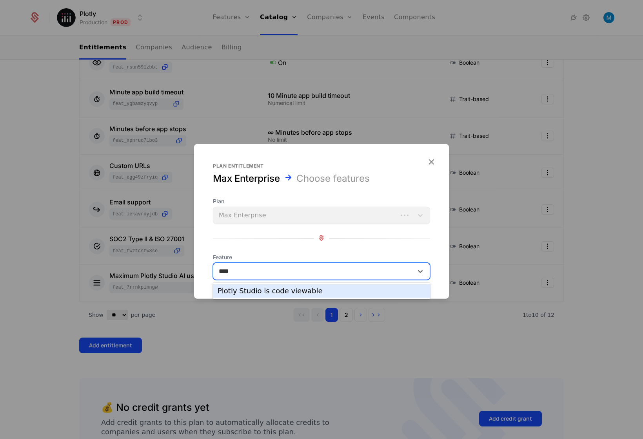
click at [251, 291] on div "Plotly Studio is code viewable" at bounding box center [321, 291] width 208 height 7
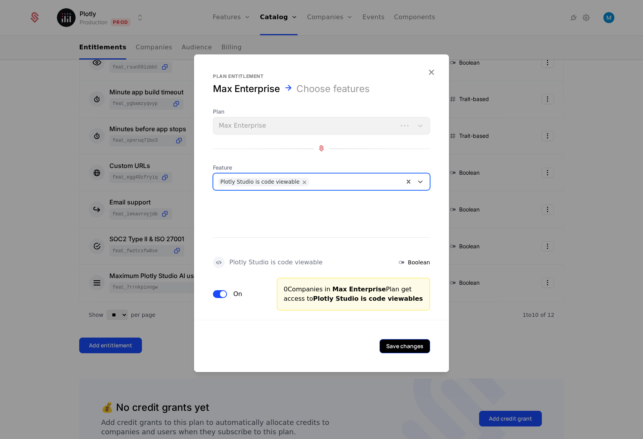
click at [420, 348] on button "Save changes" at bounding box center [404, 346] width 51 height 14
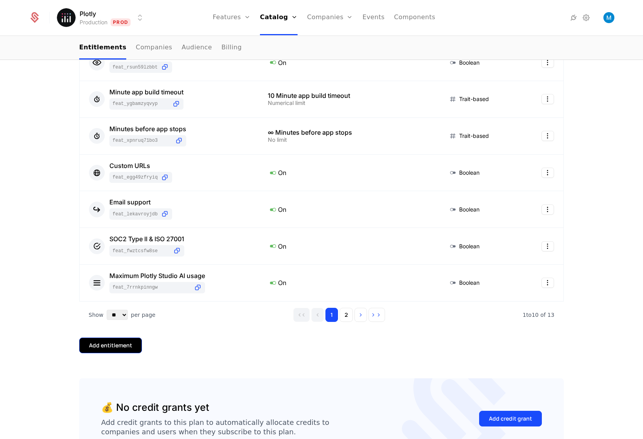
click at [118, 346] on div "Add entitlement" at bounding box center [110, 346] width 43 height 8
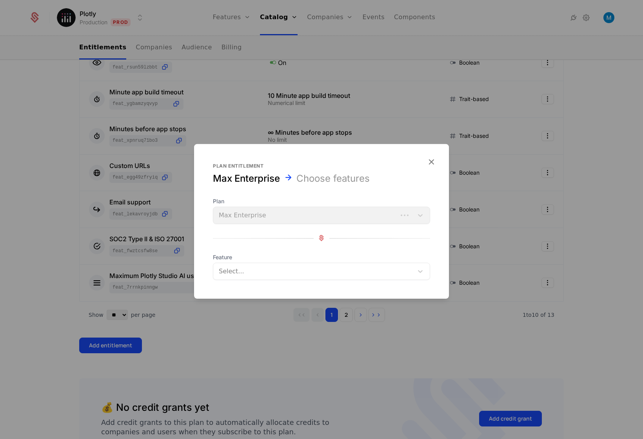
click at [281, 263] on div "Feature Select..." at bounding box center [321, 266] width 217 height 27
click at [282, 268] on div at bounding box center [313, 271] width 189 height 11
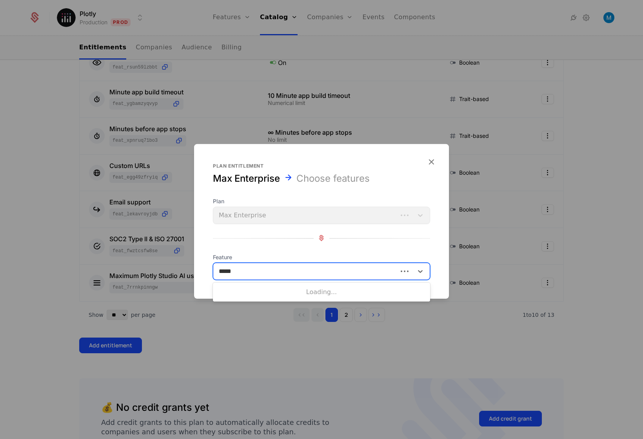
type input "******"
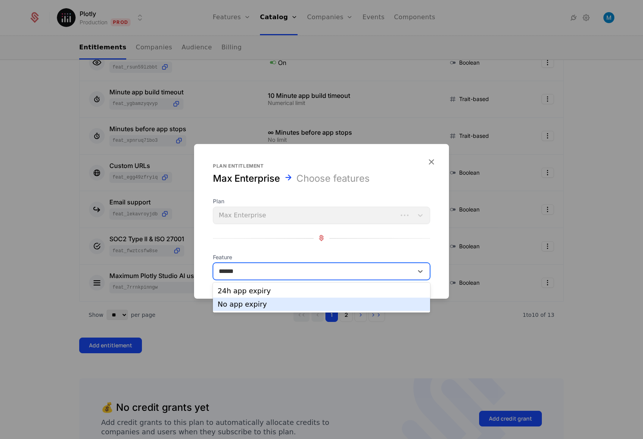
click at [257, 303] on div "No app expiry" at bounding box center [321, 304] width 208 height 7
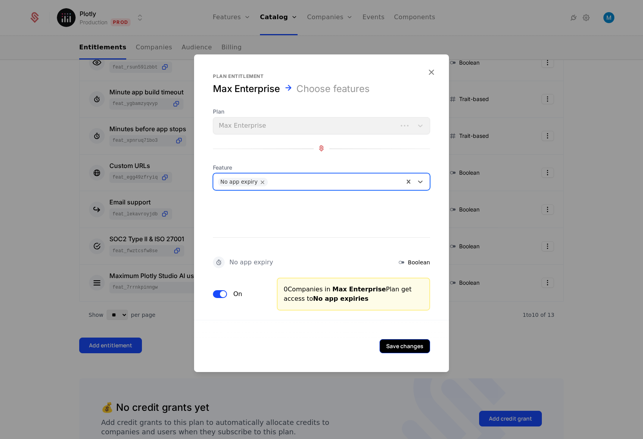
click at [416, 343] on button "Save changes" at bounding box center [404, 346] width 51 height 14
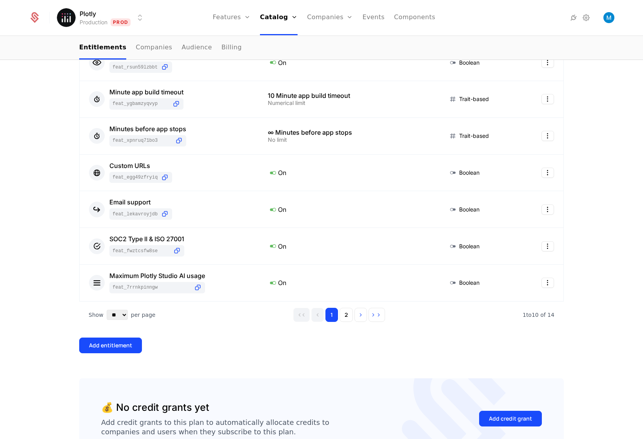
scroll to position [0, 0]
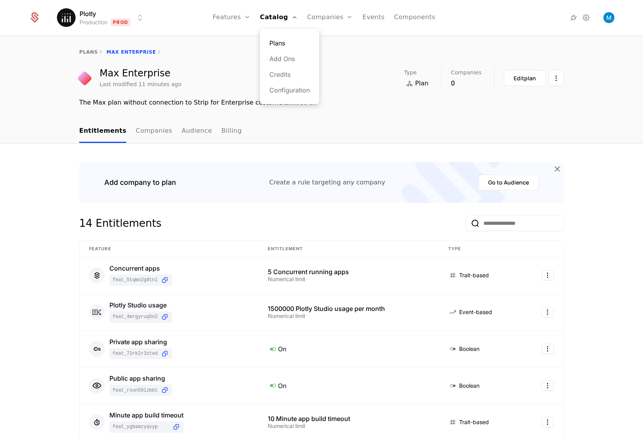
click at [286, 41] on link "Plans" at bounding box center [289, 42] width 40 height 9
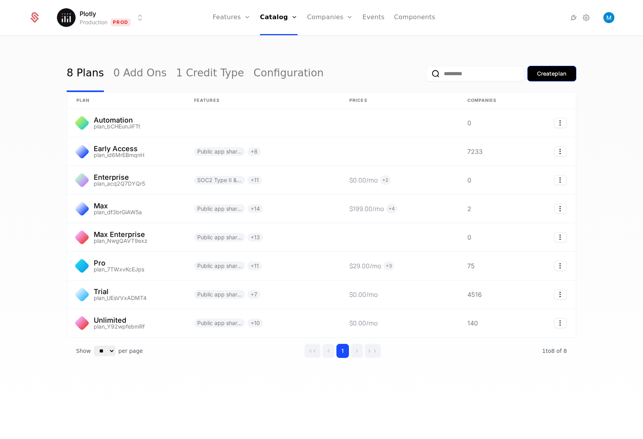
click at [549, 67] on button "Create plan" at bounding box center [551, 74] width 49 height 16
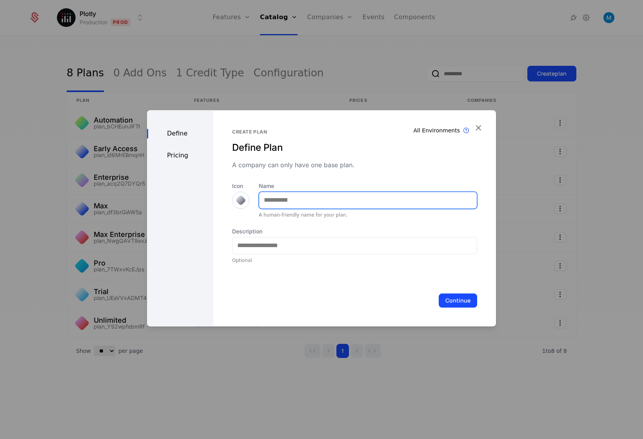
click at [359, 197] on input "Name" at bounding box center [367, 200] width 217 height 16
type input "**********"
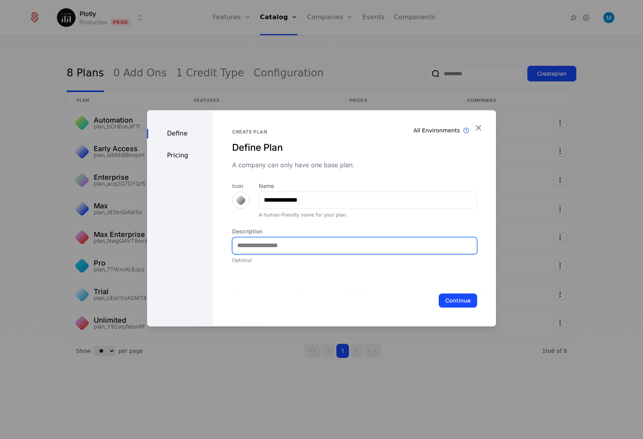
click at [325, 248] on input "Description" at bounding box center [354, 245] width 244 height 16
type input "**********"
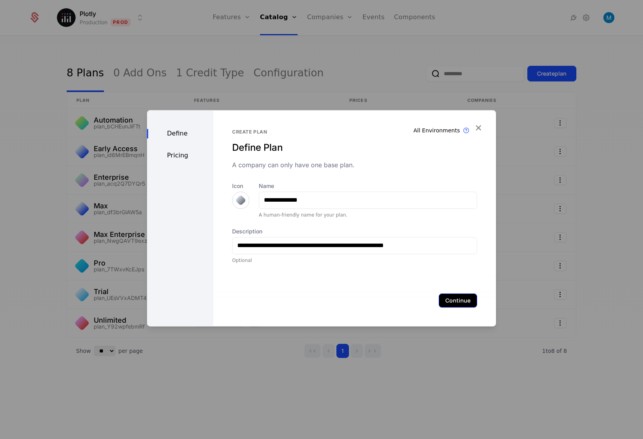
click at [464, 300] on button "Continue" at bounding box center [457, 300] width 38 height 14
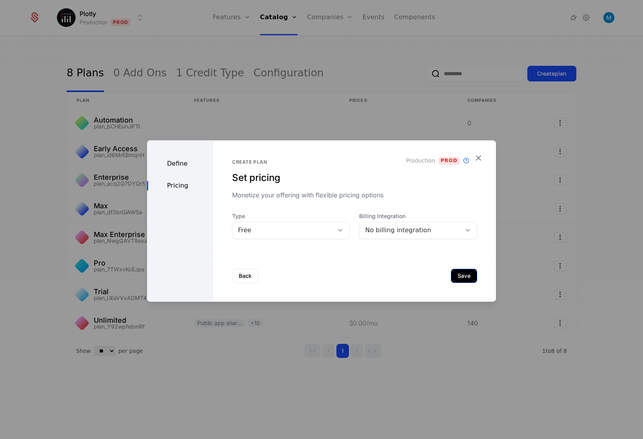
click at [456, 278] on button "Save" at bounding box center [464, 276] width 26 height 14
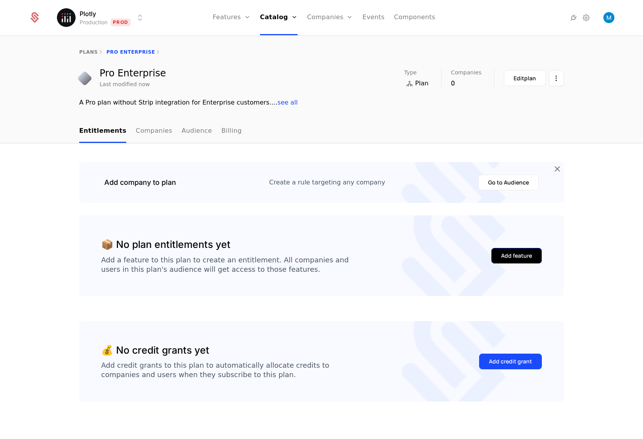
click at [502, 258] on div "Add feature" at bounding box center [516, 256] width 31 height 8
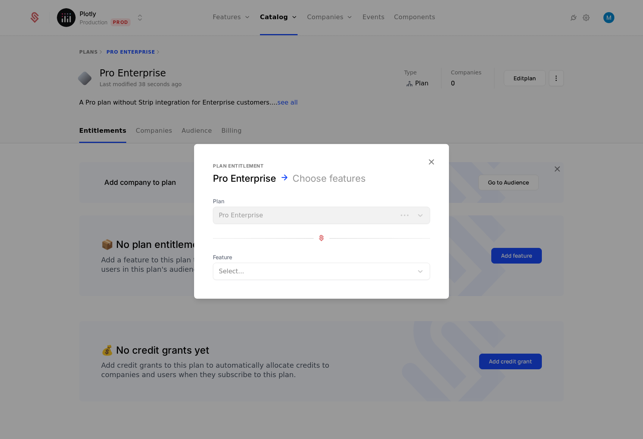
click at [282, 276] on div at bounding box center [313, 271] width 189 height 11
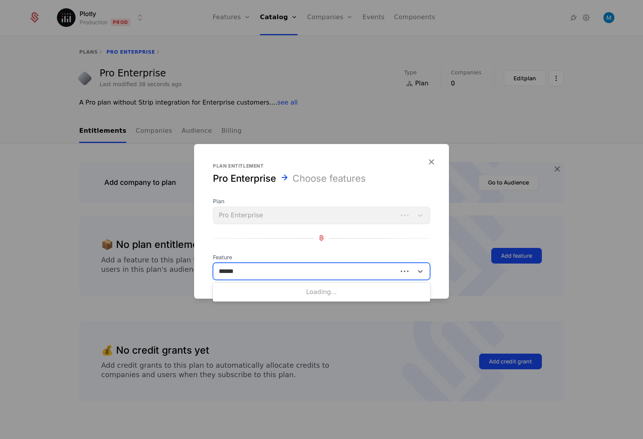
type input "*******"
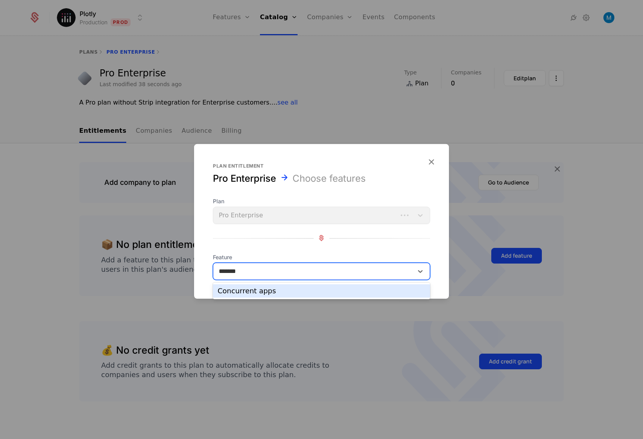
click at [272, 293] on div "Concurrent apps" at bounding box center [321, 291] width 208 height 7
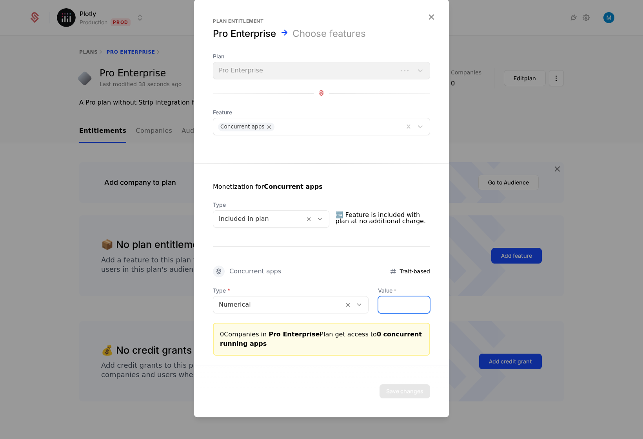
drag, startPoint x: 377, startPoint y: 306, endPoint x: 357, endPoint y: 303, distance: 20.6
click at [378, 303] on input "*" at bounding box center [403, 305] width 51 height 16
type input "*"
click at [418, 391] on button "Save changes" at bounding box center [404, 391] width 51 height 14
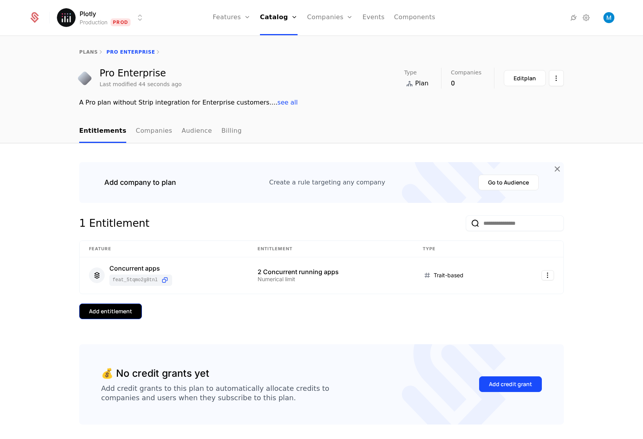
click at [98, 314] on div "Add entitlement" at bounding box center [110, 312] width 43 height 8
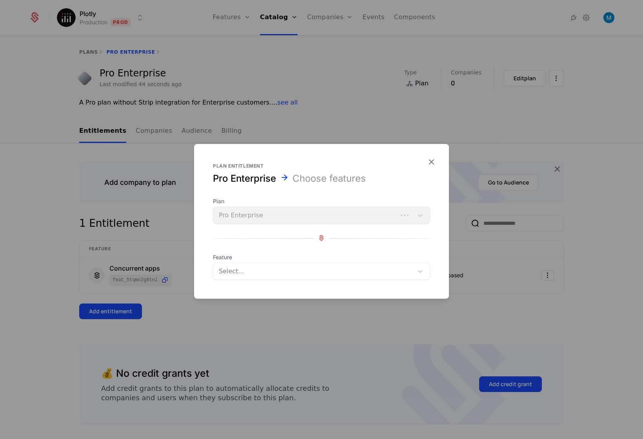
click at [264, 273] on div at bounding box center [313, 271] width 189 height 11
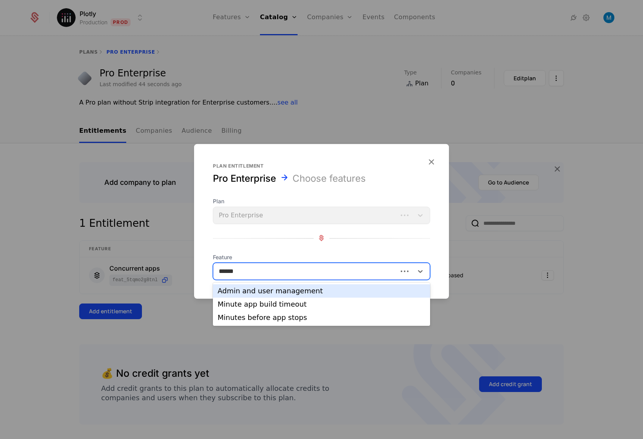
type input "*******"
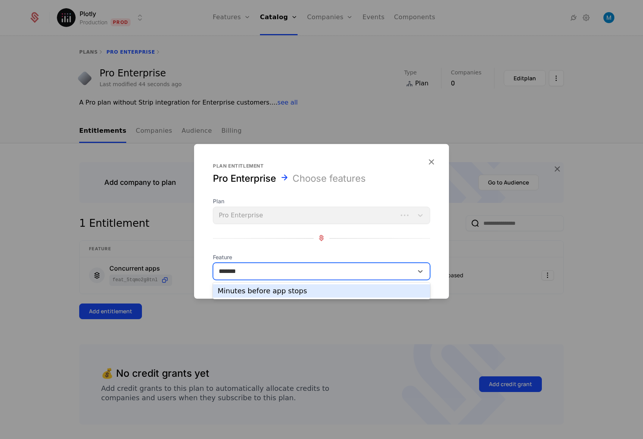
click at [259, 294] on div "Minutes before app stops" at bounding box center [321, 291] width 208 height 7
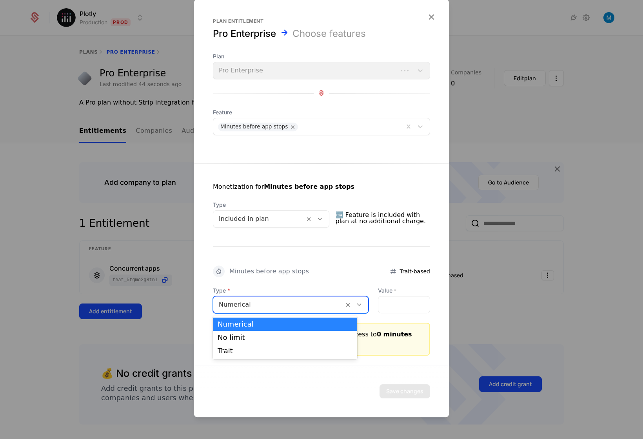
click at [288, 308] on div at bounding box center [279, 304] width 120 height 11
click at [246, 335] on div "No limit" at bounding box center [284, 337] width 135 height 7
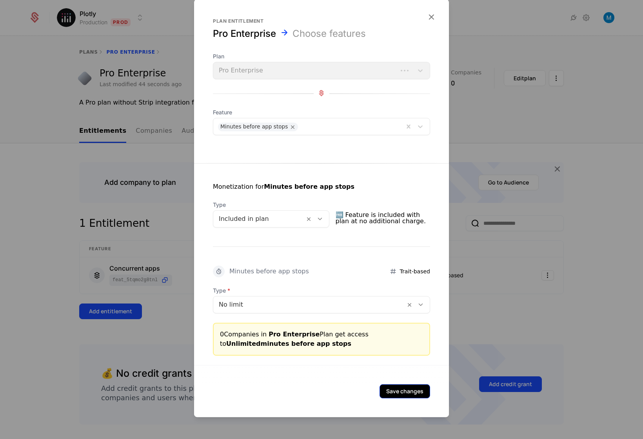
click at [415, 391] on button "Save changes" at bounding box center [404, 391] width 51 height 14
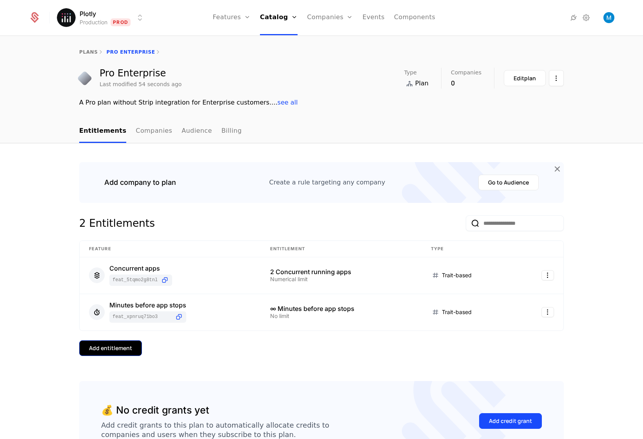
click at [123, 350] on div "Add entitlement" at bounding box center [110, 348] width 43 height 8
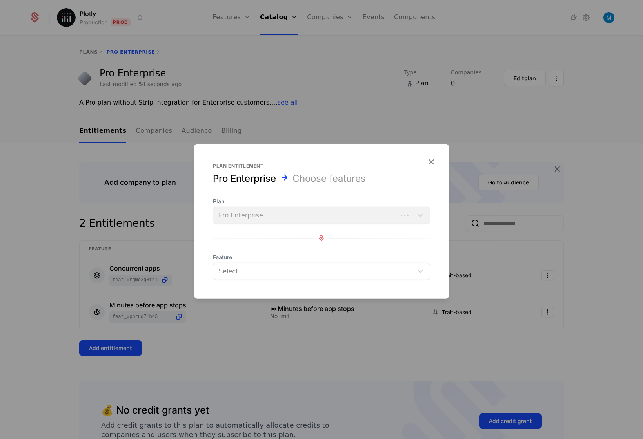
click at [294, 274] on div at bounding box center [313, 271] width 189 height 11
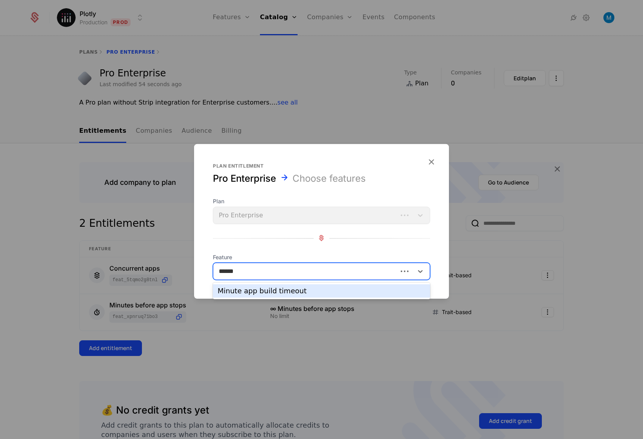
type input "*******"
click at [315, 293] on div "Minute app build timeout" at bounding box center [321, 291] width 208 height 7
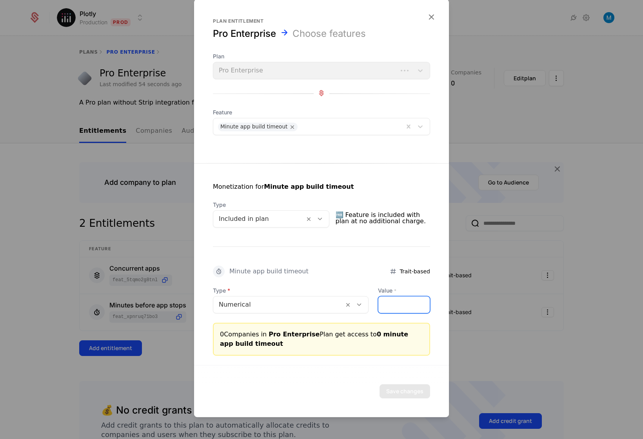
drag, startPoint x: 353, startPoint y: 302, endPoint x: 339, endPoint y: 302, distance: 13.7
click at [378, 302] on input "*" at bounding box center [403, 305] width 51 height 16
type input "**"
click at [402, 390] on button "Save changes" at bounding box center [404, 391] width 51 height 14
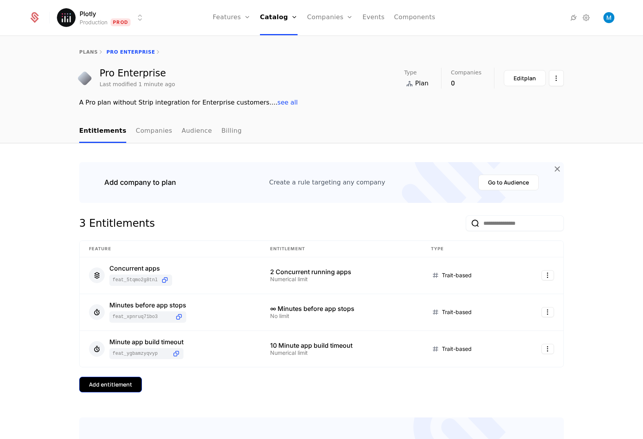
click at [102, 386] on div "Add entitlement" at bounding box center [110, 385] width 43 height 8
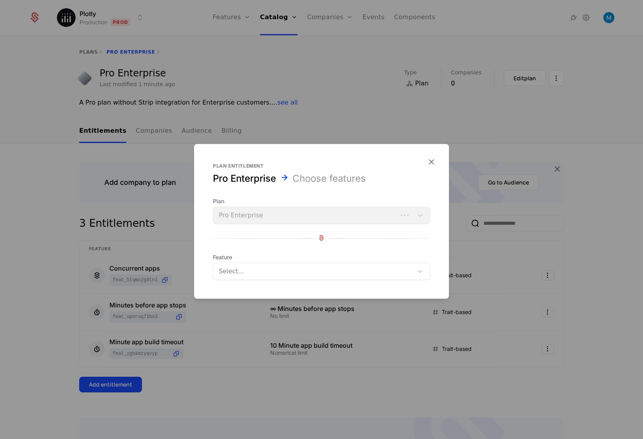
click at [294, 265] on div "Select..." at bounding box center [313, 271] width 200 height 14
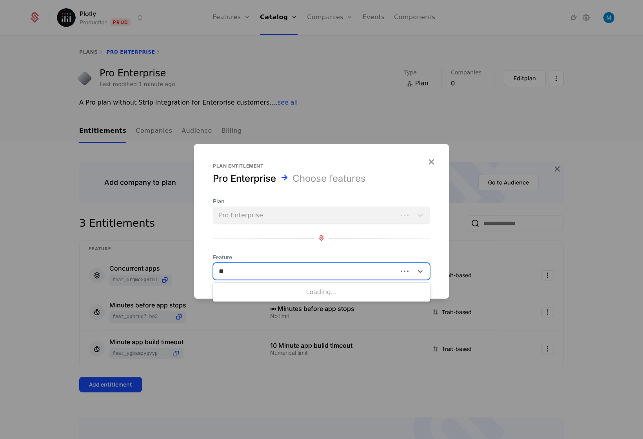
type input "***"
type input "****"
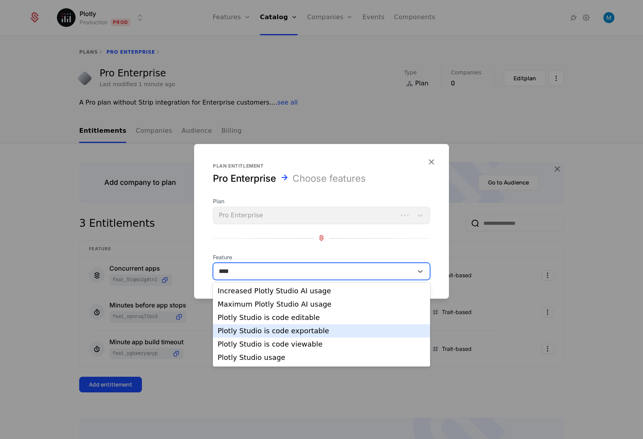
scroll to position [10, 0]
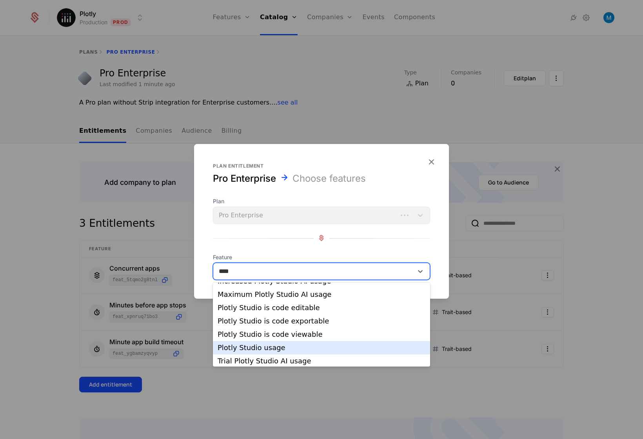
click at [298, 349] on div "Plotly Studio usage" at bounding box center [321, 347] width 208 height 7
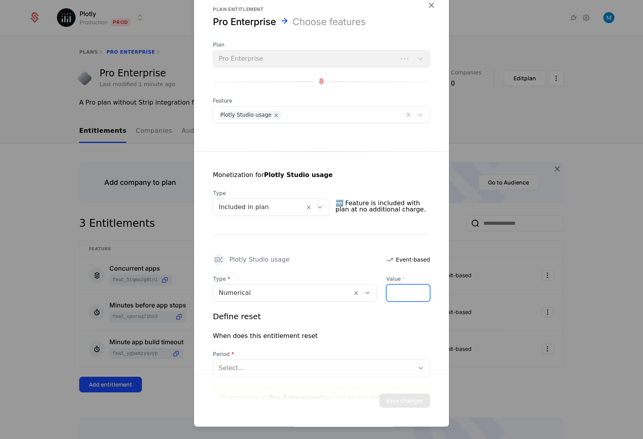
drag, startPoint x: 389, startPoint y: 292, endPoint x: 352, endPoint y: 293, distance: 36.4
click at [386, 292] on input "*" at bounding box center [407, 293] width 43 height 16
paste input "*****"
type input "******"
click at [354, 334] on div "When does this entitlement reset" at bounding box center [321, 335] width 217 height 9
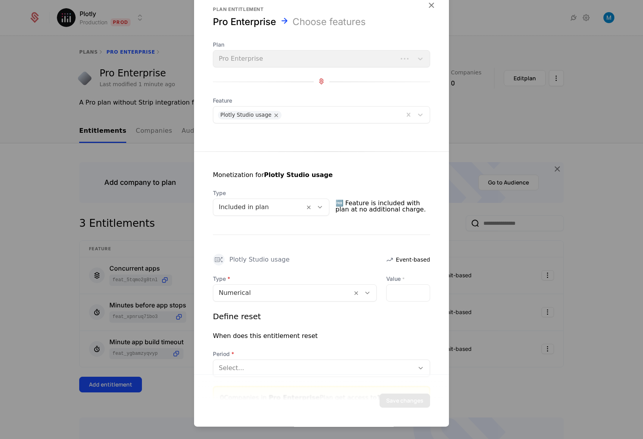
click at [341, 367] on div at bounding box center [314, 368] width 190 height 11
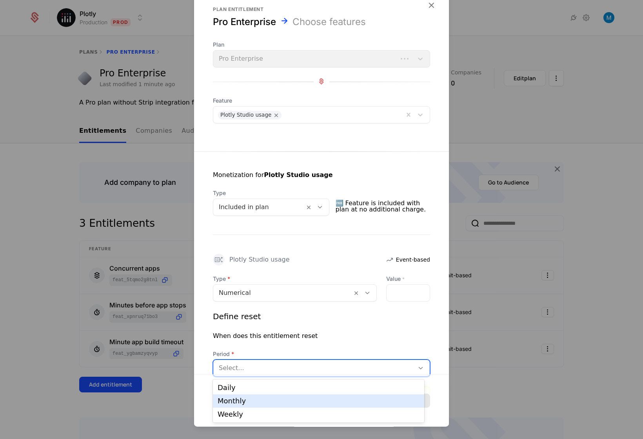
click at [279, 401] on div "Monthly" at bounding box center [318, 401] width 202 height 7
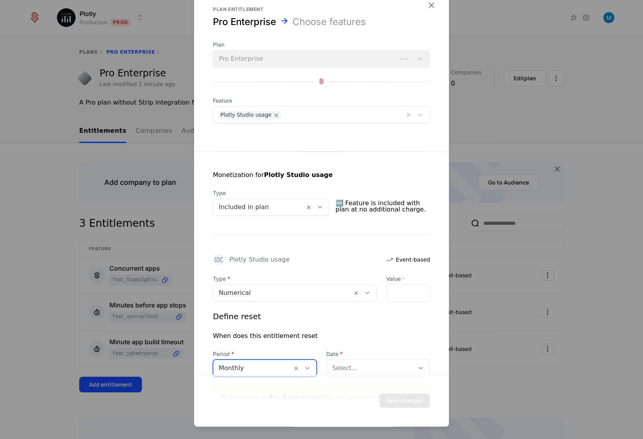
scroll to position [54, 0]
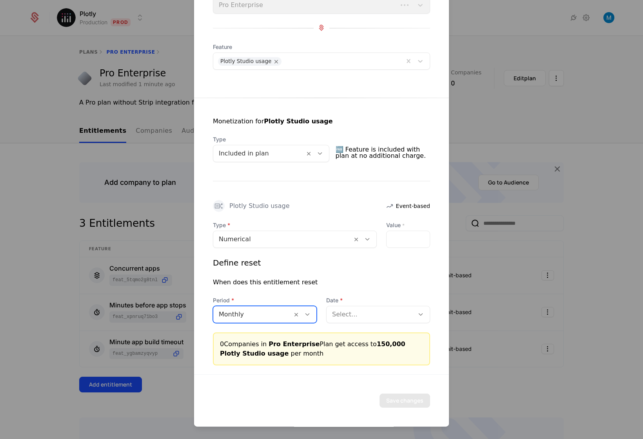
click at [358, 317] on div at bounding box center [370, 314] width 76 height 11
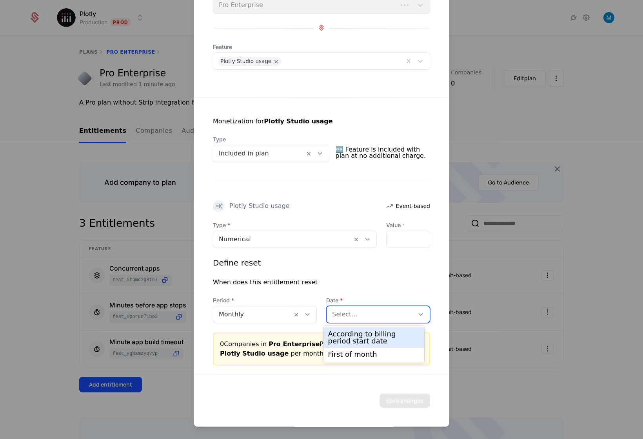
click at [358, 337] on div "According to billing period start date" at bounding box center [374, 338] width 92 height 14
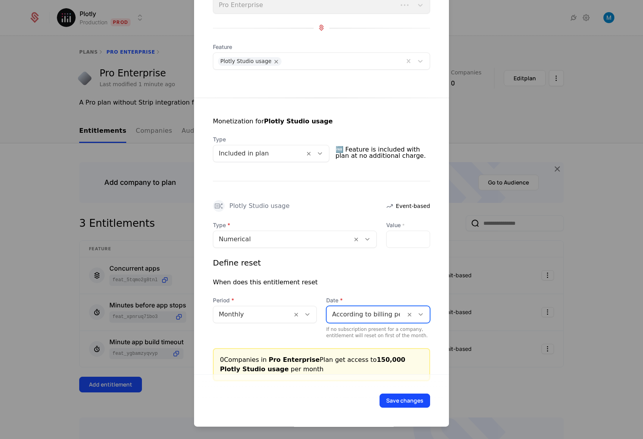
scroll to position [69, 0]
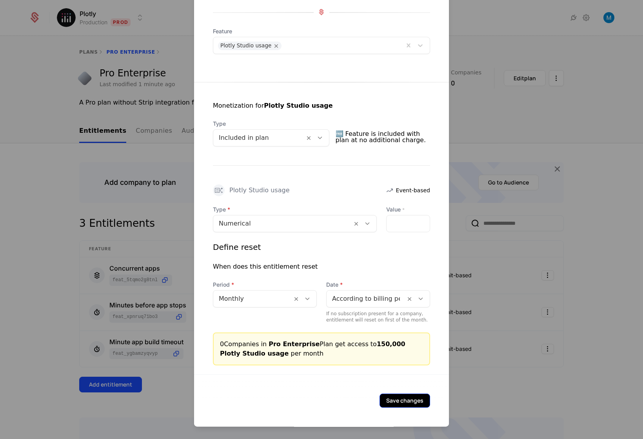
click at [411, 400] on button "Save changes" at bounding box center [404, 401] width 51 height 14
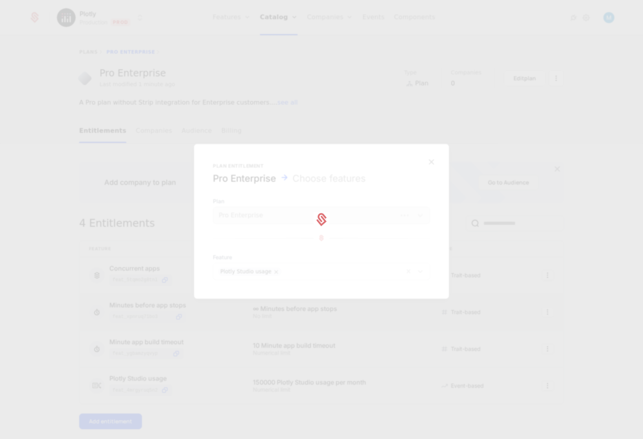
scroll to position [0, 0]
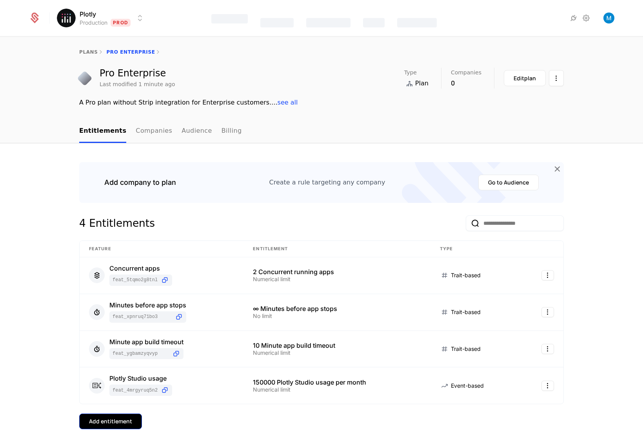
click at [102, 422] on div "Add entitlement" at bounding box center [110, 422] width 43 height 8
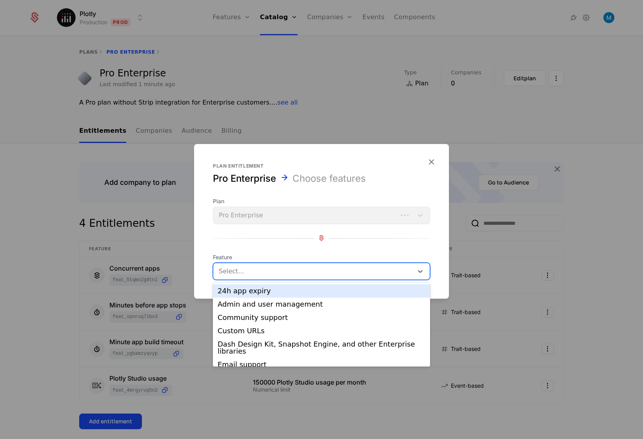
click at [294, 271] on div at bounding box center [313, 271] width 189 height 11
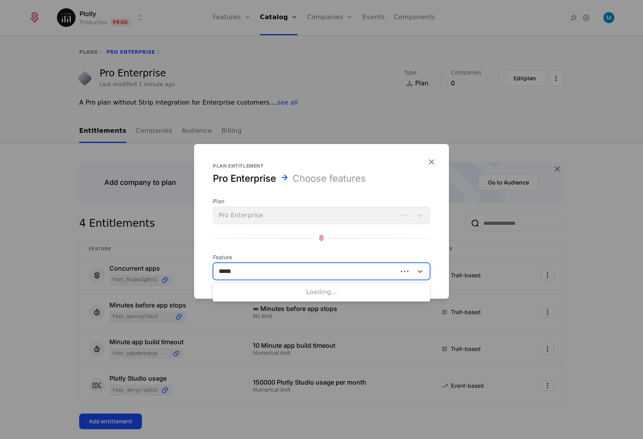
type input "******"
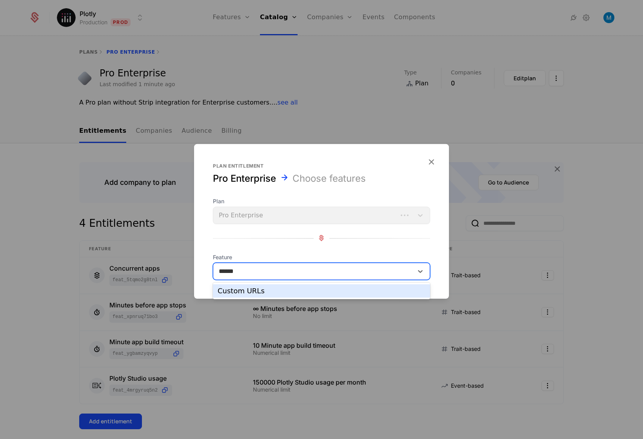
click at [266, 292] on div "Custom URLs" at bounding box center [321, 291] width 208 height 7
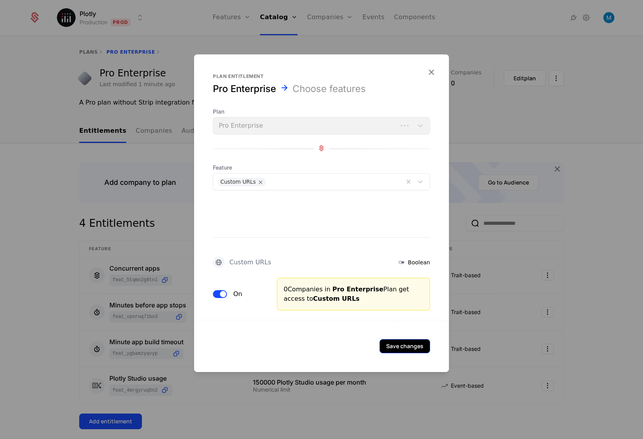
click at [407, 348] on button "Save changes" at bounding box center [404, 346] width 51 height 14
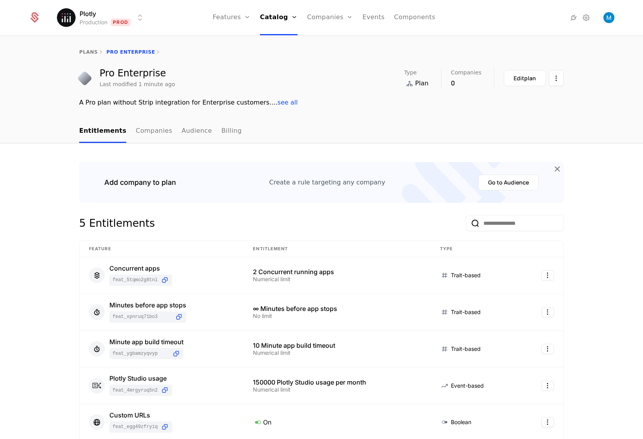
scroll to position [176, 0]
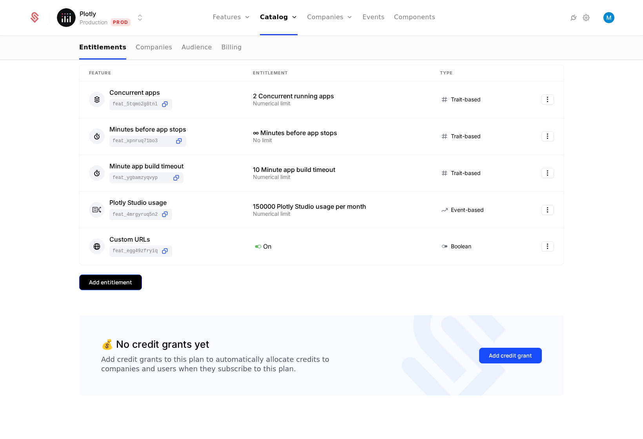
click at [127, 284] on div "Add entitlement" at bounding box center [110, 283] width 43 height 8
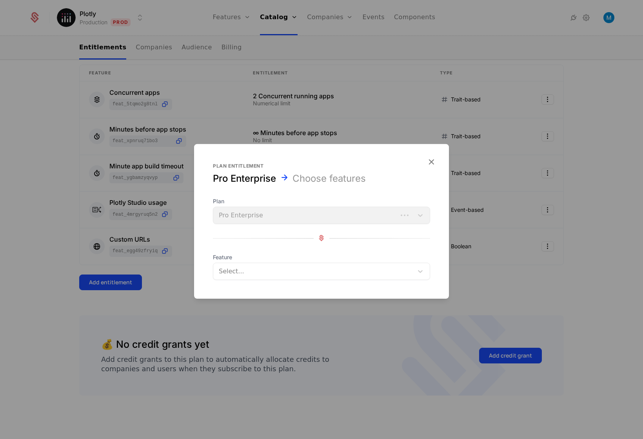
click at [324, 268] on div at bounding box center [313, 271] width 189 height 11
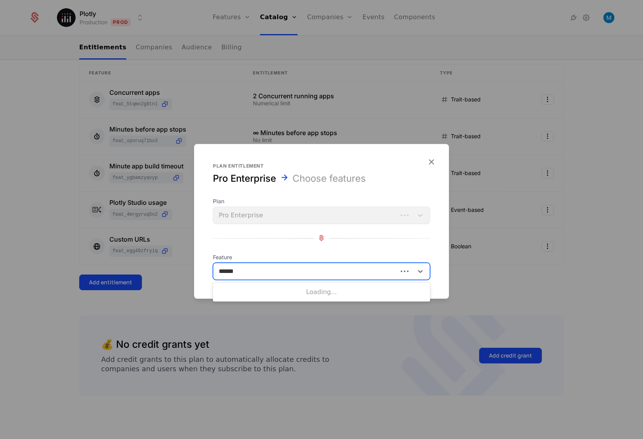
type input "*******"
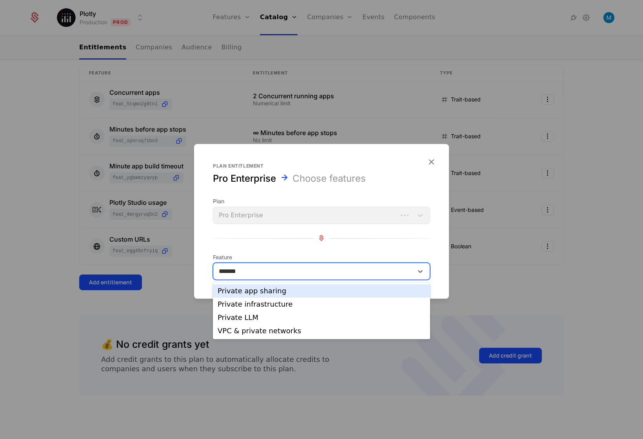
click at [268, 292] on div "Private app sharing" at bounding box center [321, 291] width 208 height 7
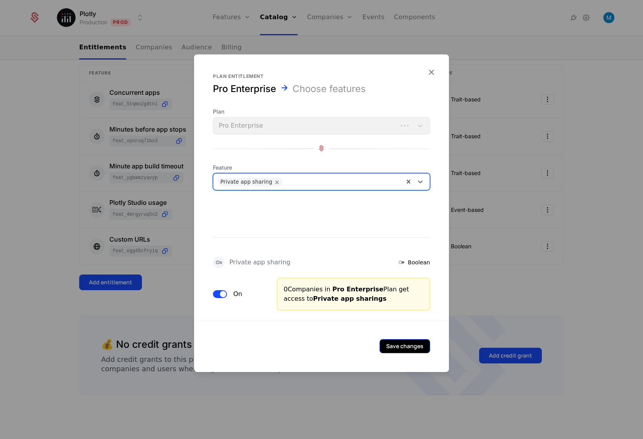
click at [417, 348] on button "Save changes" at bounding box center [404, 346] width 51 height 14
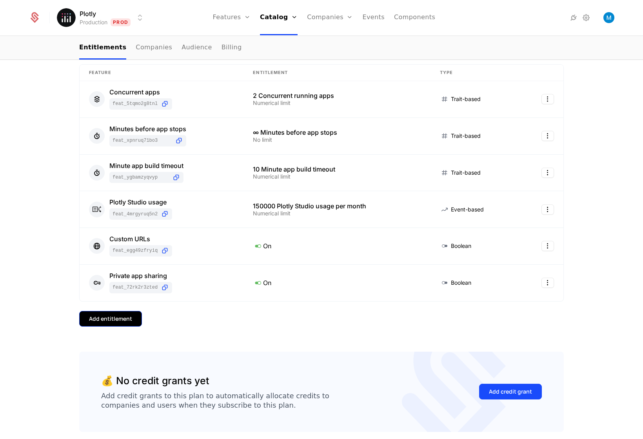
click at [117, 320] on div "Add entitlement" at bounding box center [110, 319] width 43 height 8
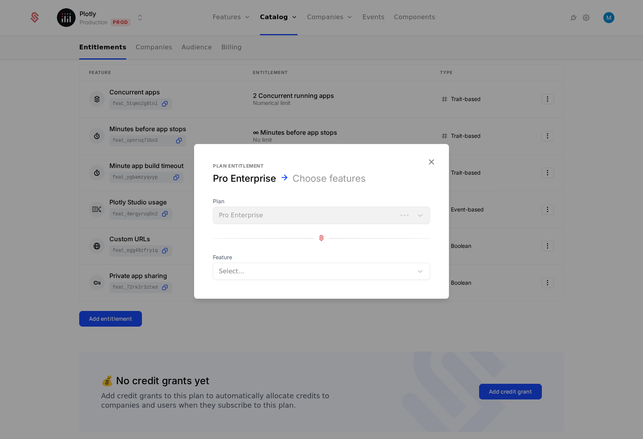
click at [228, 273] on div at bounding box center [313, 271] width 189 height 11
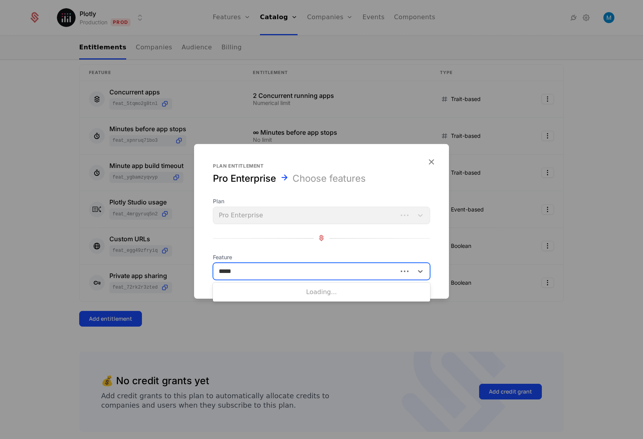
type input "******"
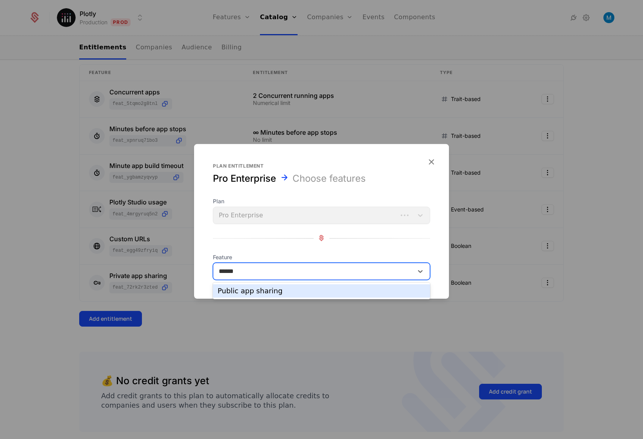
click at [293, 289] on div "Public app sharing" at bounding box center [321, 291] width 208 height 7
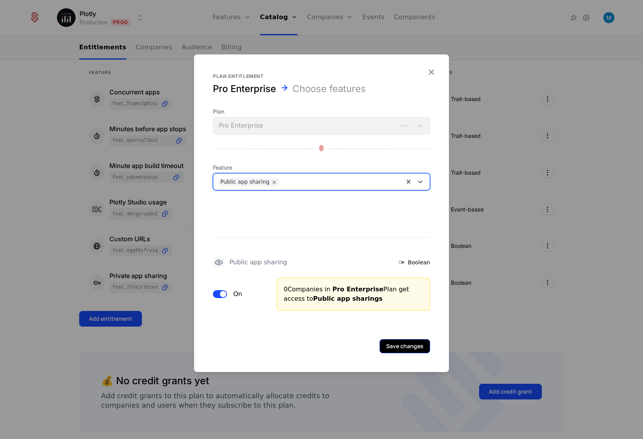
click at [397, 348] on button "Save changes" at bounding box center [404, 346] width 51 height 14
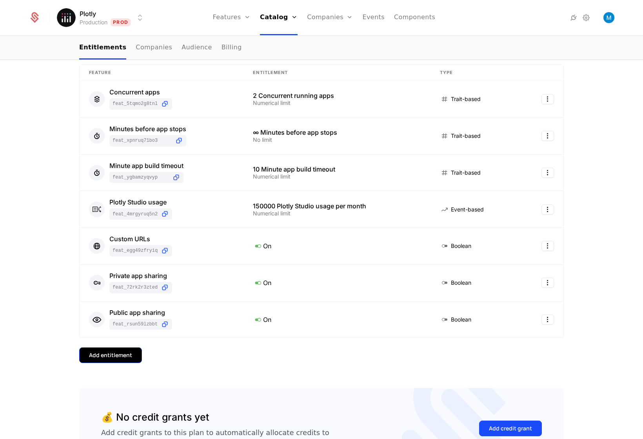
click at [120, 358] on div "Add entitlement" at bounding box center [110, 355] width 43 height 8
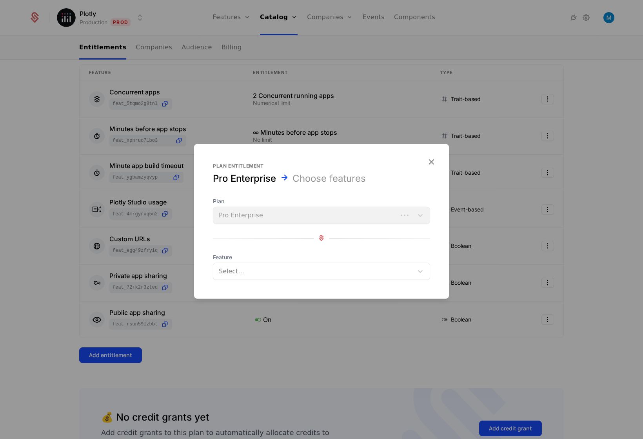
click at [315, 270] on div at bounding box center [313, 271] width 189 height 11
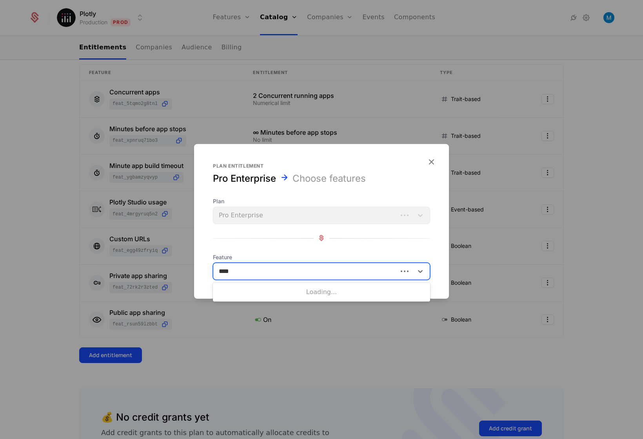
type input "*****"
click at [309, 288] on form "Plan entitlement Pro Enterprise Choose features Plan Pro Enterprise Feature Use…" at bounding box center [321, 221] width 255 height 155
click at [317, 273] on div at bounding box center [313, 271] width 189 height 11
type input "*****"
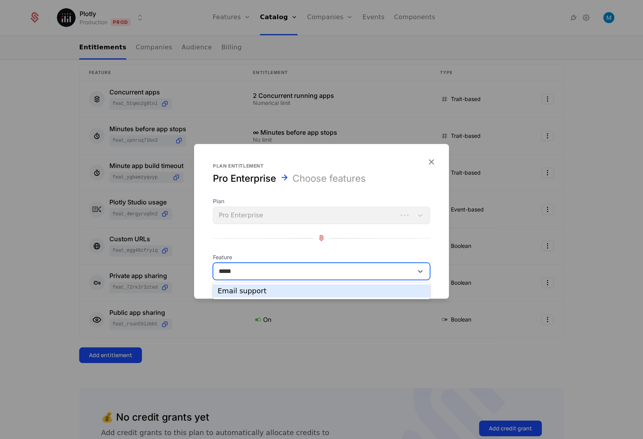
click at [275, 292] on div "Email support" at bounding box center [321, 291] width 208 height 7
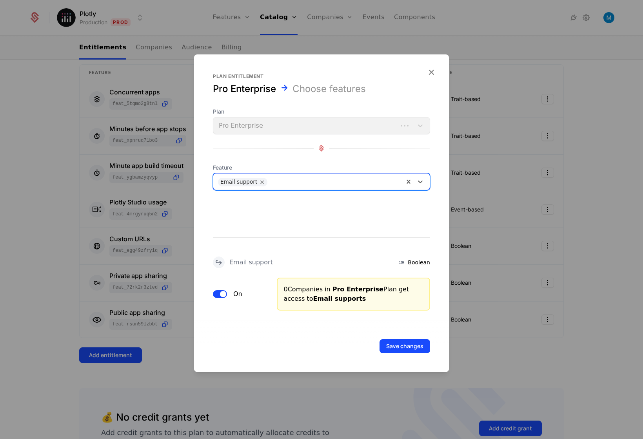
click at [400, 355] on div "Save changes" at bounding box center [321, 346] width 255 height 52
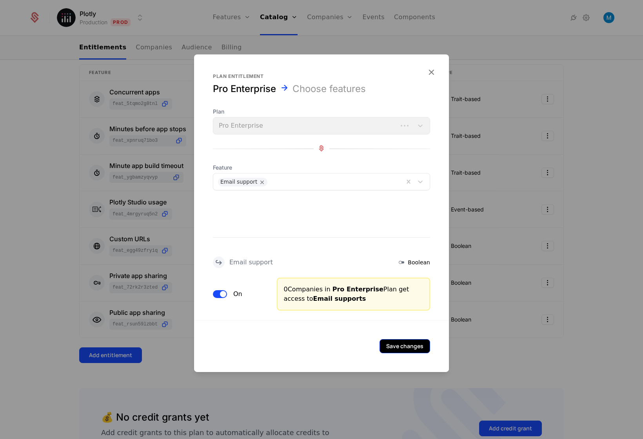
click at [403, 345] on button "Save changes" at bounding box center [404, 346] width 51 height 14
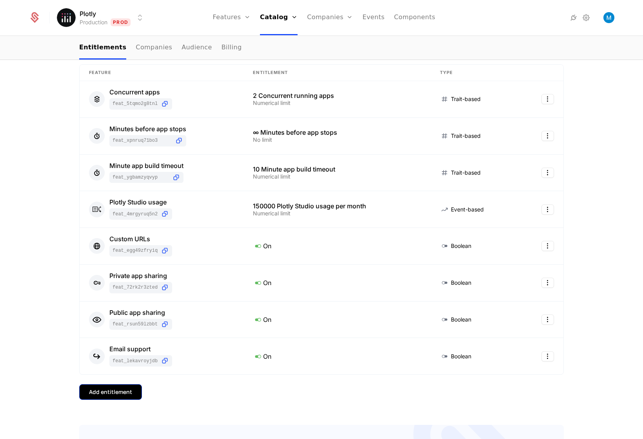
click at [111, 387] on button "Add entitlement" at bounding box center [110, 392] width 63 height 16
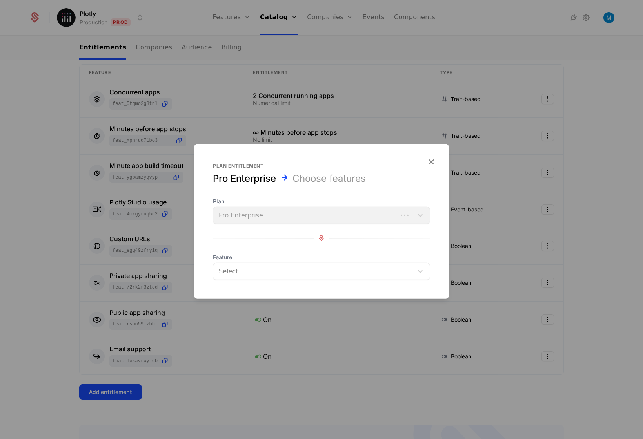
click at [255, 270] on div at bounding box center [313, 271] width 189 height 11
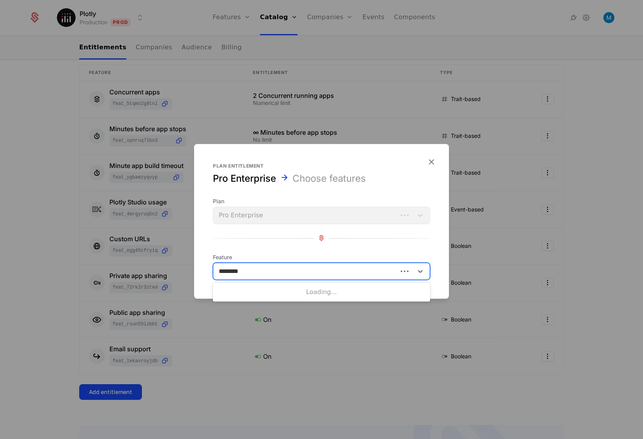
type input "*********"
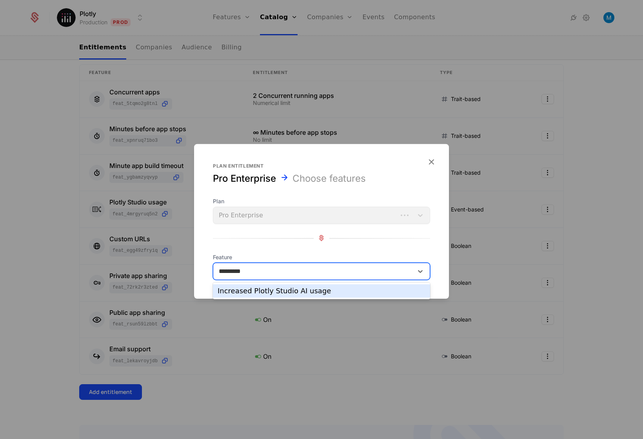
click at [242, 292] on div "Increased Plotly Studio AI usage" at bounding box center [321, 291] width 208 height 7
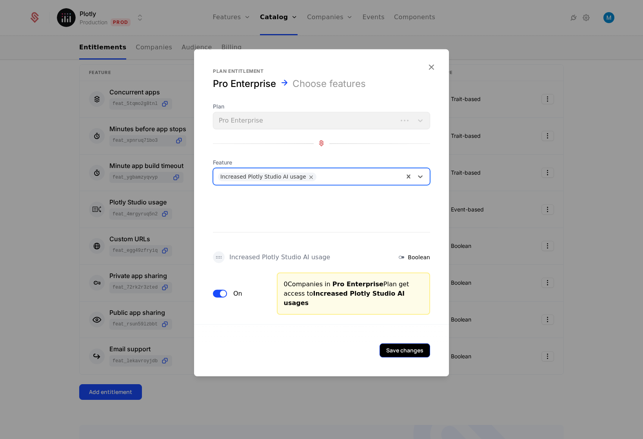
click at [416, 346] on button "Save changes" at bounding box center [404, 350] width 51 height 14
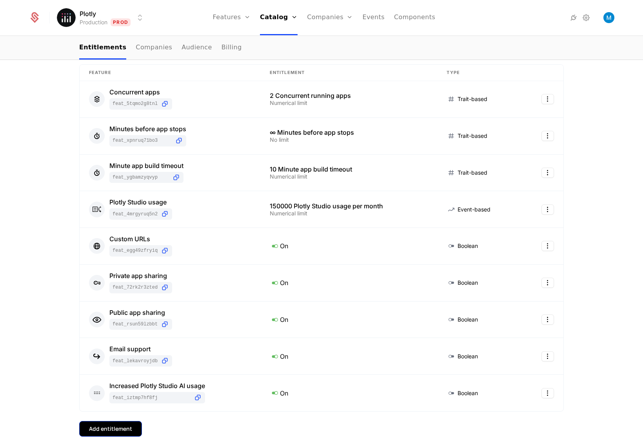
click at [98, 427] on div "Add entitlement" at bounding box center [110, 429] width 43 height 8
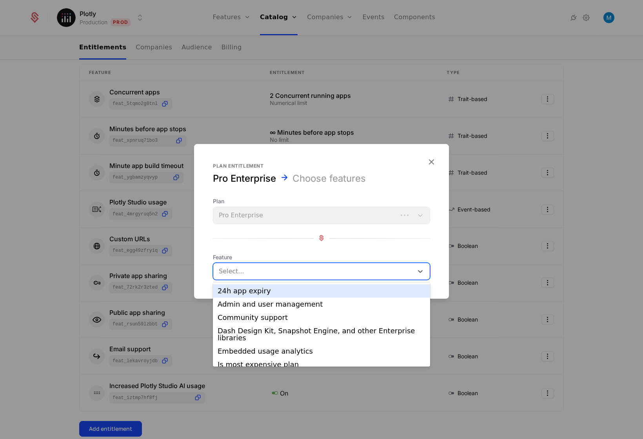
click at [241, 271] on div at bounding box center [313, 271] width 189 height 11
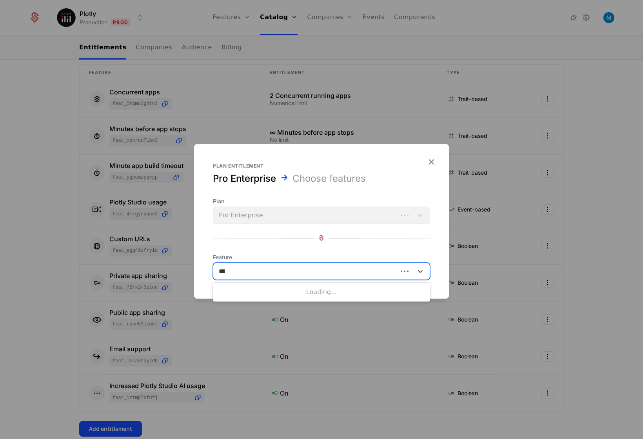
type input "****"
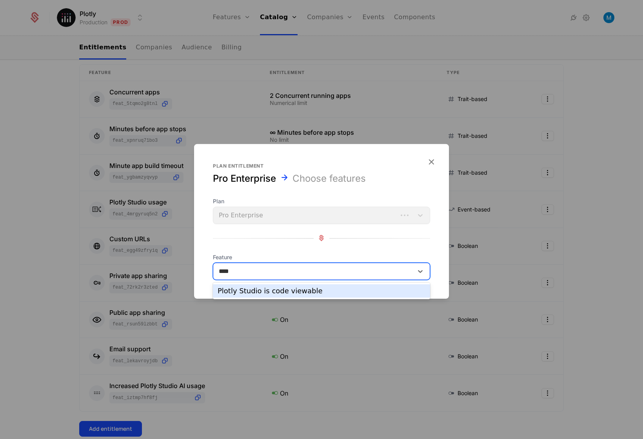
click at [235, 293] on div "Plotly Studio is code viewable" at bounding box center [321, 291] width 208 height 7
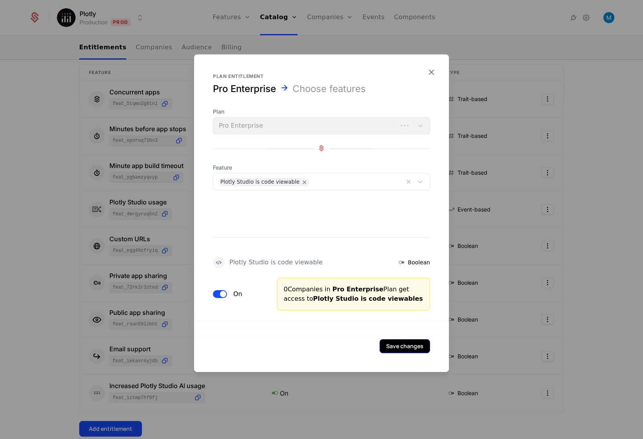
click at [416, 346] on button "Save changes" at bounding box center [404, 346] width 51 height 14
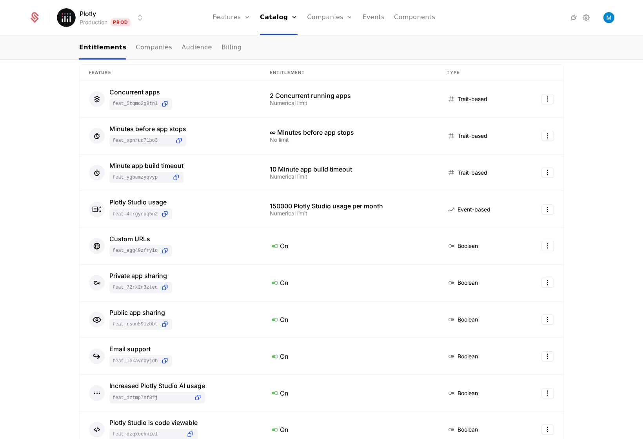
scroll to position [334, 0]
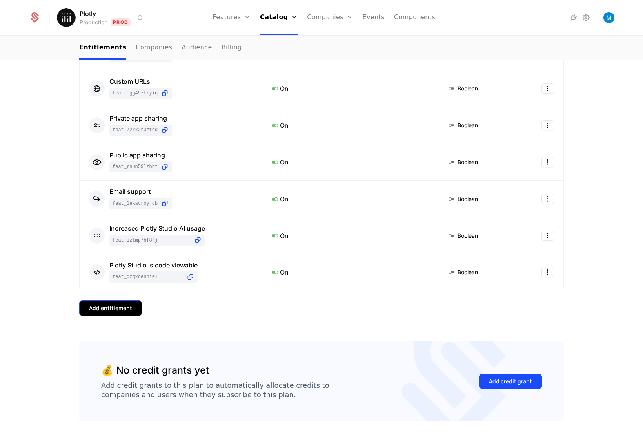
click at [124, 308] on div "Add entitlement" at bounding box center [110, 308] width 43 height 8
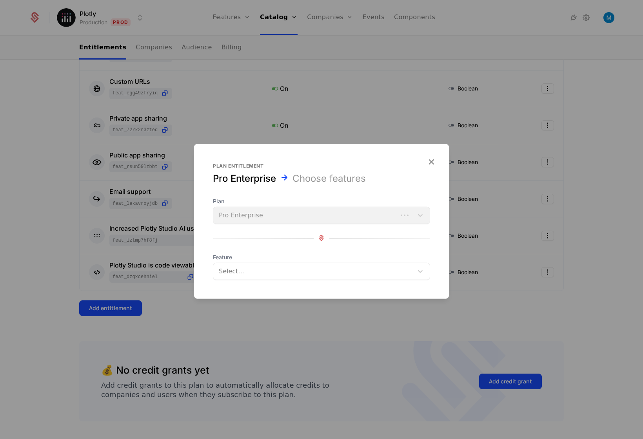
click at [310, 273] on div at bounding box center [313, 271] width 189 height 11
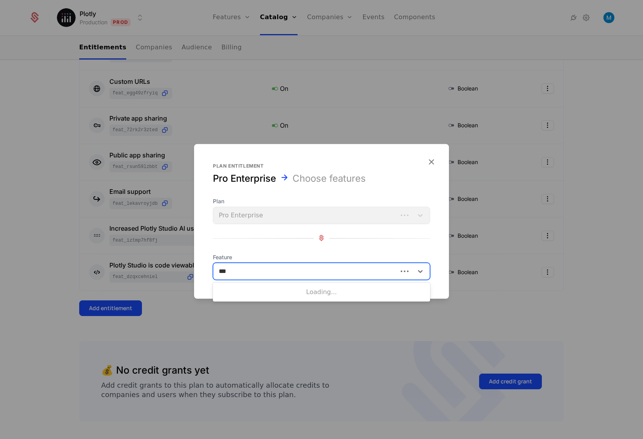
type input "****"
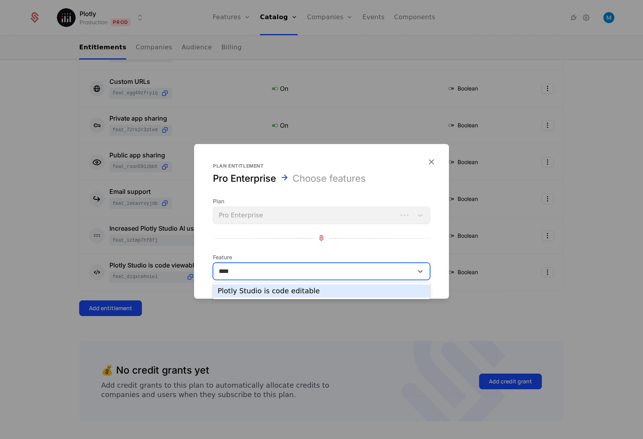
click at [308, 293] on div "Plotly Studio is code editable" at bounding box center [321, 291] width 208 height 7
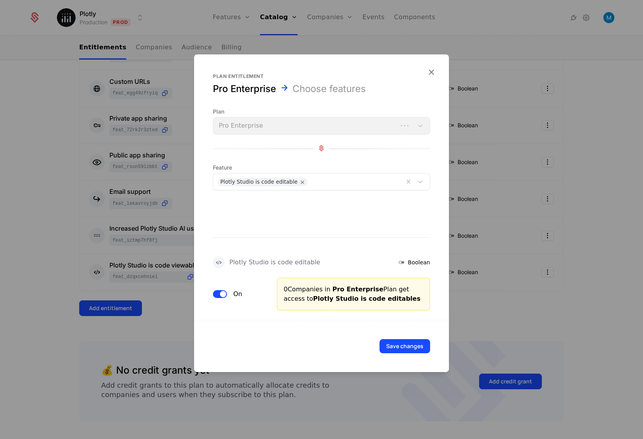
click at [402, 356] on div "Save changes" at bounding box center [321, 346] width 255 height 52
click at [406, 348] on button "Save changes" at bounding box center [404, 346] width 51 height 14
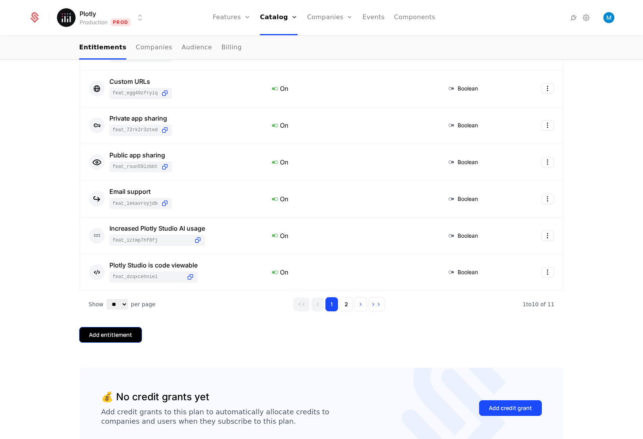
click at [121, 332] on div "Add entitlement" at bounding box center [110, 335] width 43 height 8
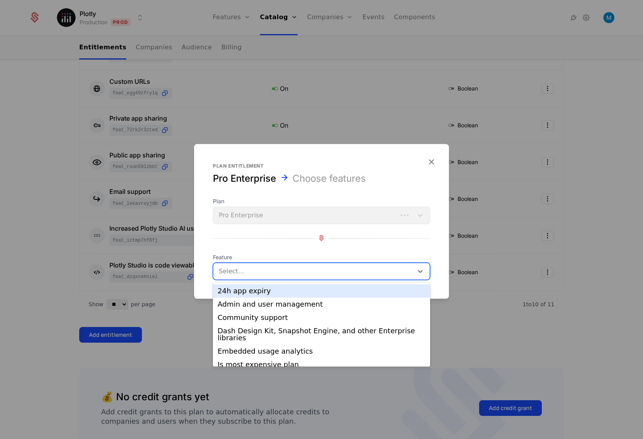
click at [307, 268] on div at bounding box center [313, 271] width 189 height 11
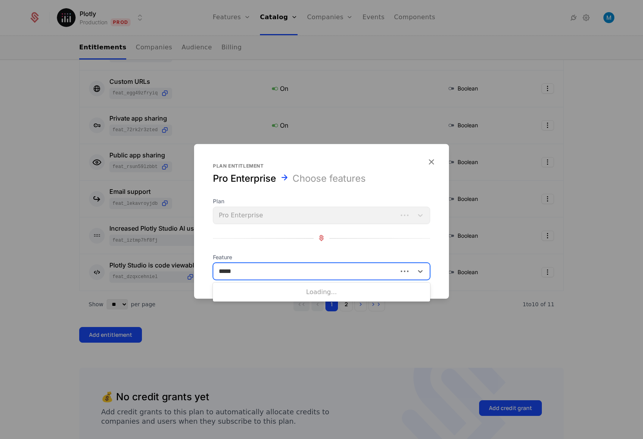
type input "******"
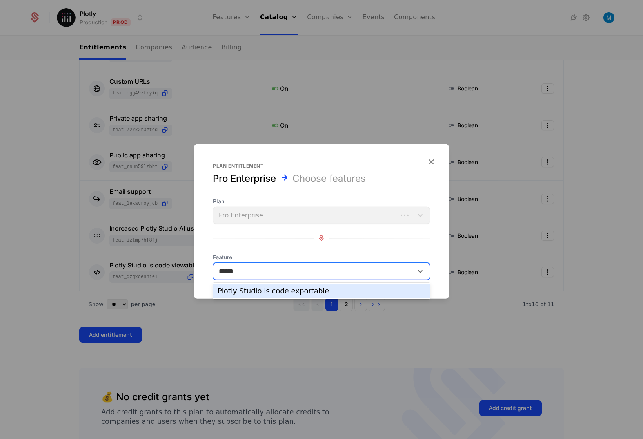
click at [294, 293] on div "Plotly Studio is code exportable" at bounding box center [321, 291] width 208 height 7
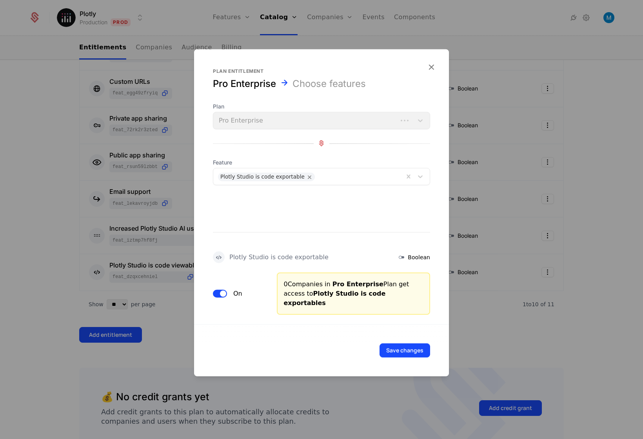
click at [224, 295] on span "button" at bounding box center [223, 293] width 6 height 6
click at [416, 349] on button "Save changes" at bounding box center [404, 350] width 51 height 14
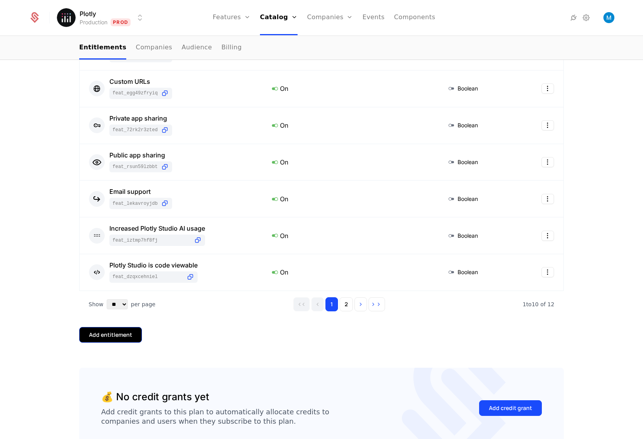
click at [128, 333] on div "Add entitlement" at bounding box center [110, 335] width 43 height 8
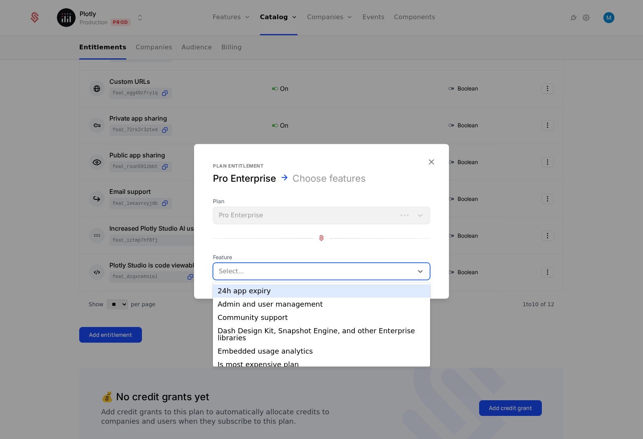
click at [279, 272] on div at bounding box center [313, 271] width 189 height 11
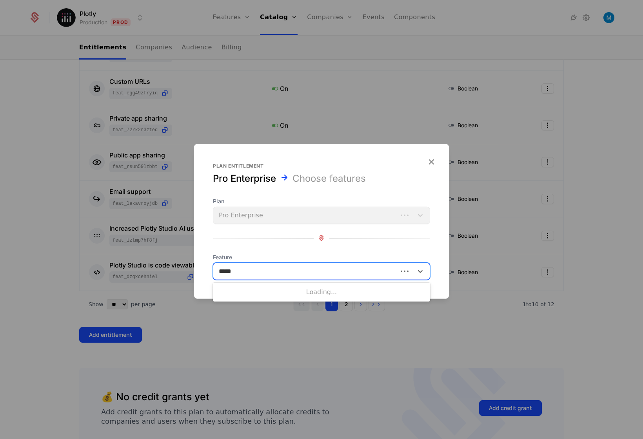
type input "******"
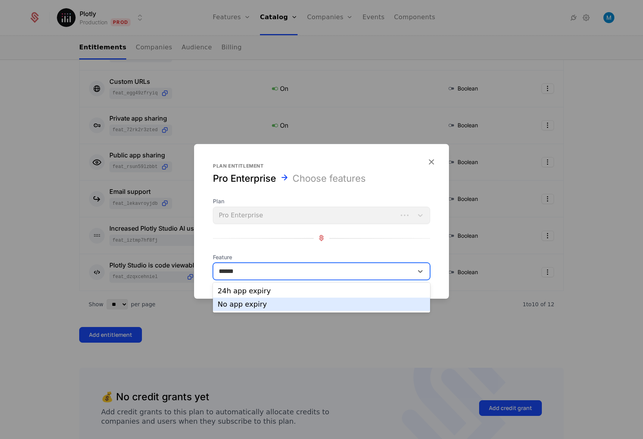
click at [273, 303] on div "No app expiry" at bounding box center [321, 304] width 208 height 7
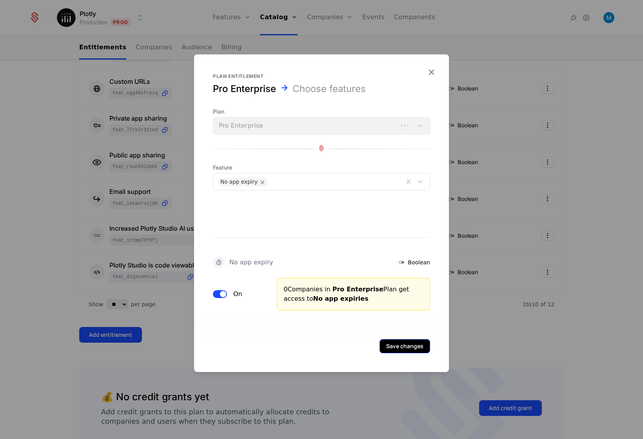
click at [395, 344] on button "Save changes" at bounding box center [404, 346] width 51 height 14
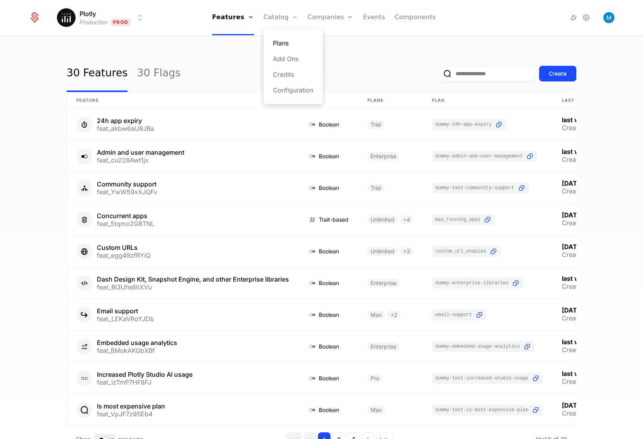
click at [285, 42] on link "Plans" at bounding box center [293, 42] width 40 height 9
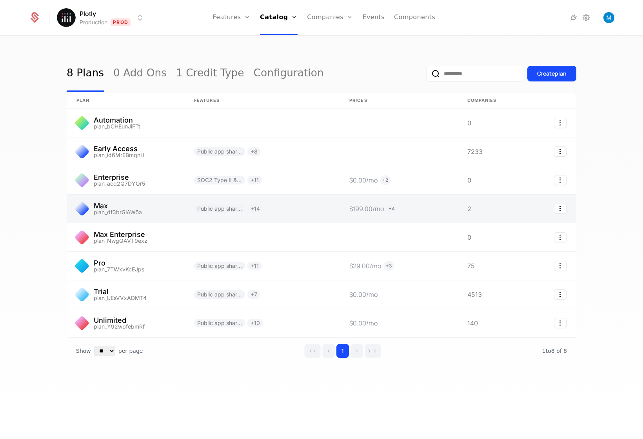
click at [134, 209] on link at bounding box center [126, 209] width 118 height 28
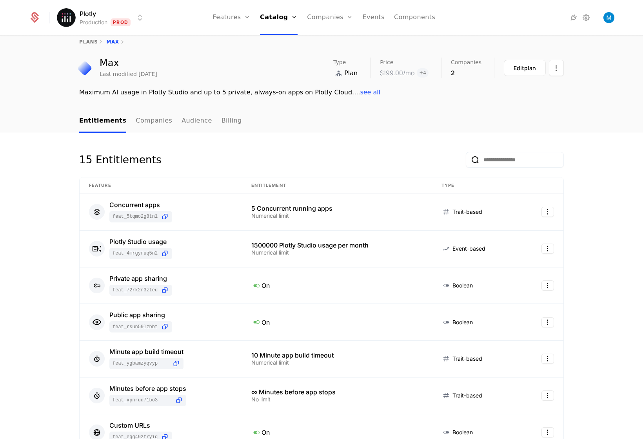
scroll to position [15, 0]
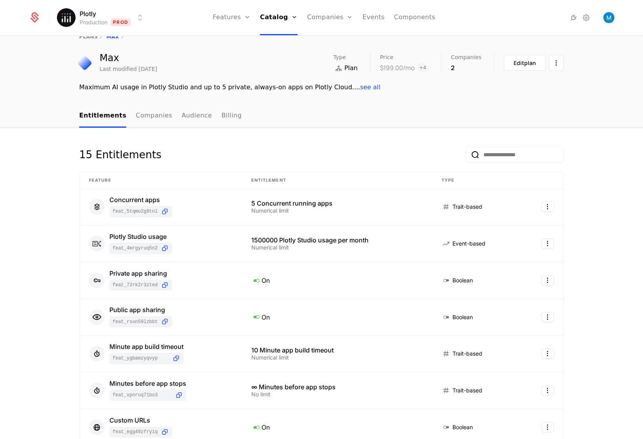
click at [269, 241] on div "1500000 Plotly Studio usage per month" at bounding box center [336, 240] width 171 height 6
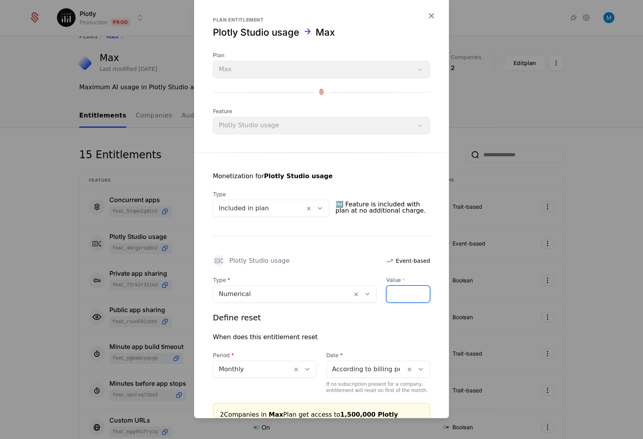
click at [400, 294] on input "*******" at bounding box center [407, 294] width 43 height 16
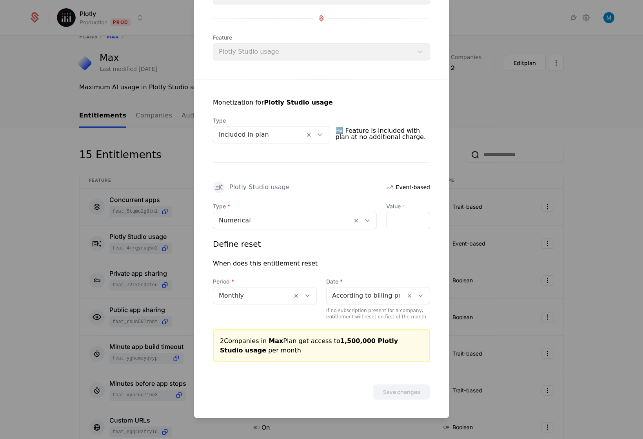
click at [528, 250] on div at bounding box center [321, 219] width 643 height 439
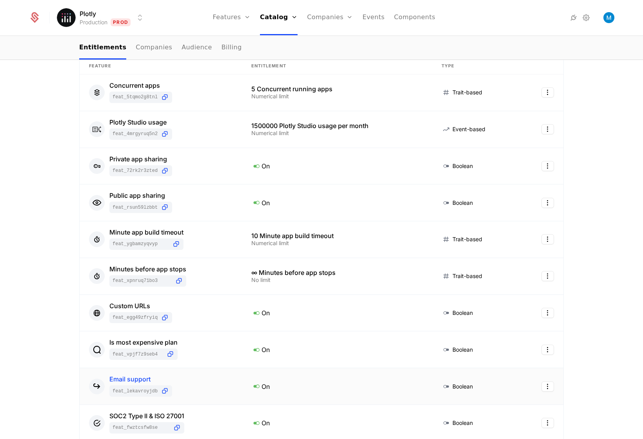
scroll to position [170, 0]
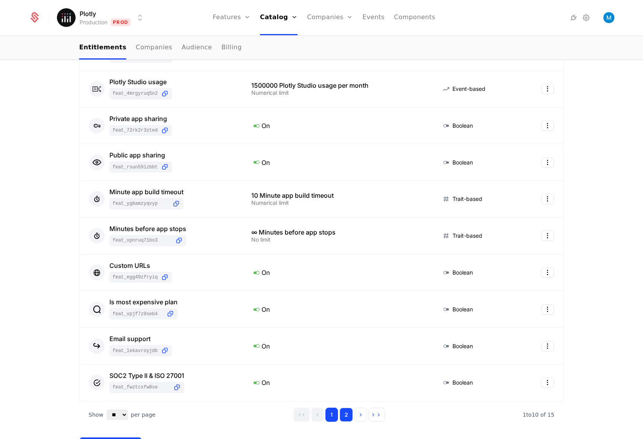
click at [340, 414] on button "2" at bounding box center [345, 415] width 13 height 14
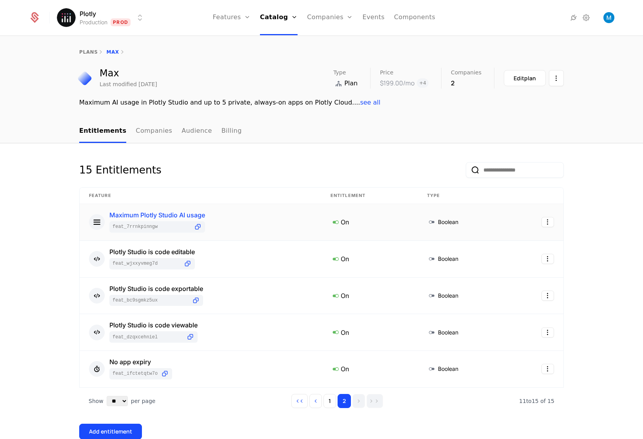
scroll to position [5, 0]
